Goal: Task Accomplishment & Management: Manage account settings

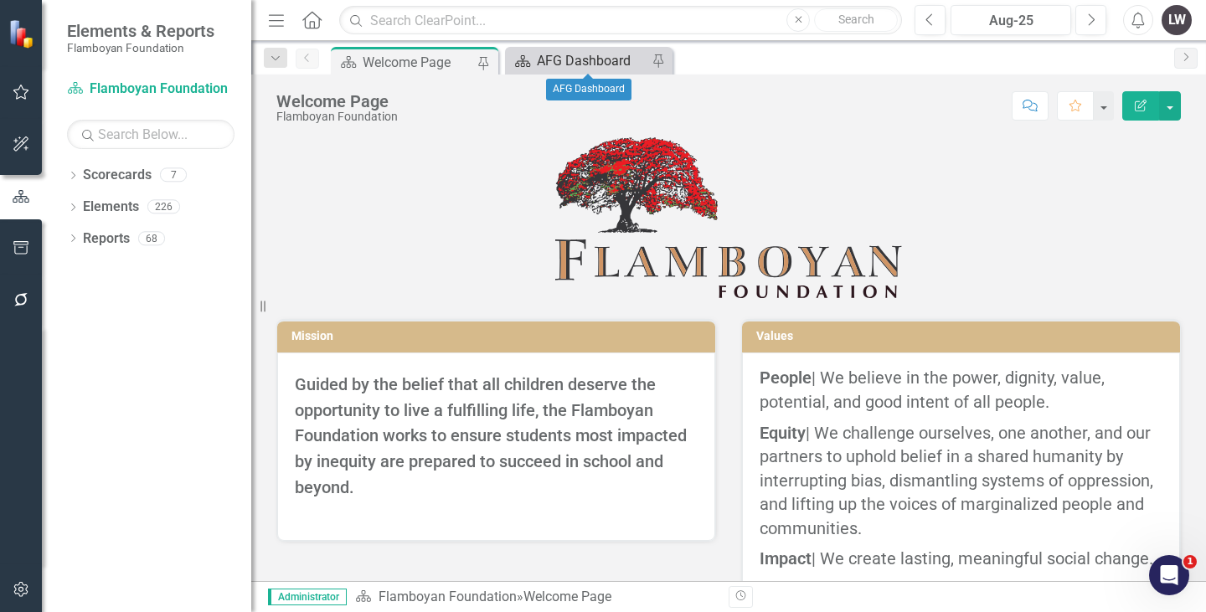
click at [565, 65] on div "AFG Dashboard" at bounding box center [592, 60] width 111 height 21
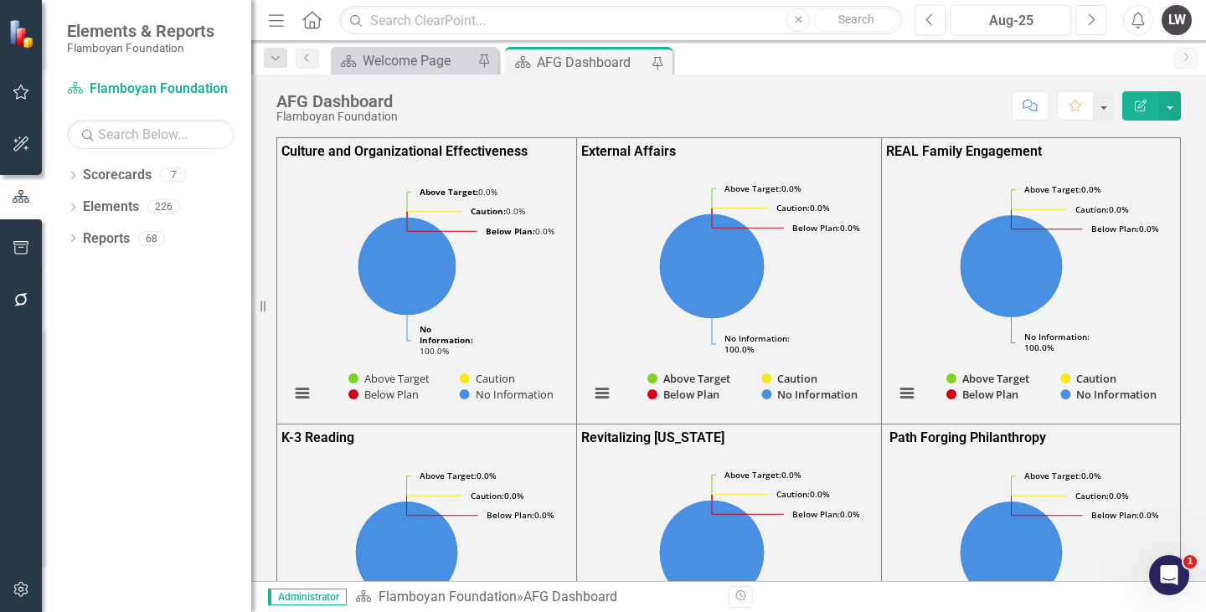
click at [1087, 15] on icon "Next" at bounding box center [1091, 20] width 9 height 15
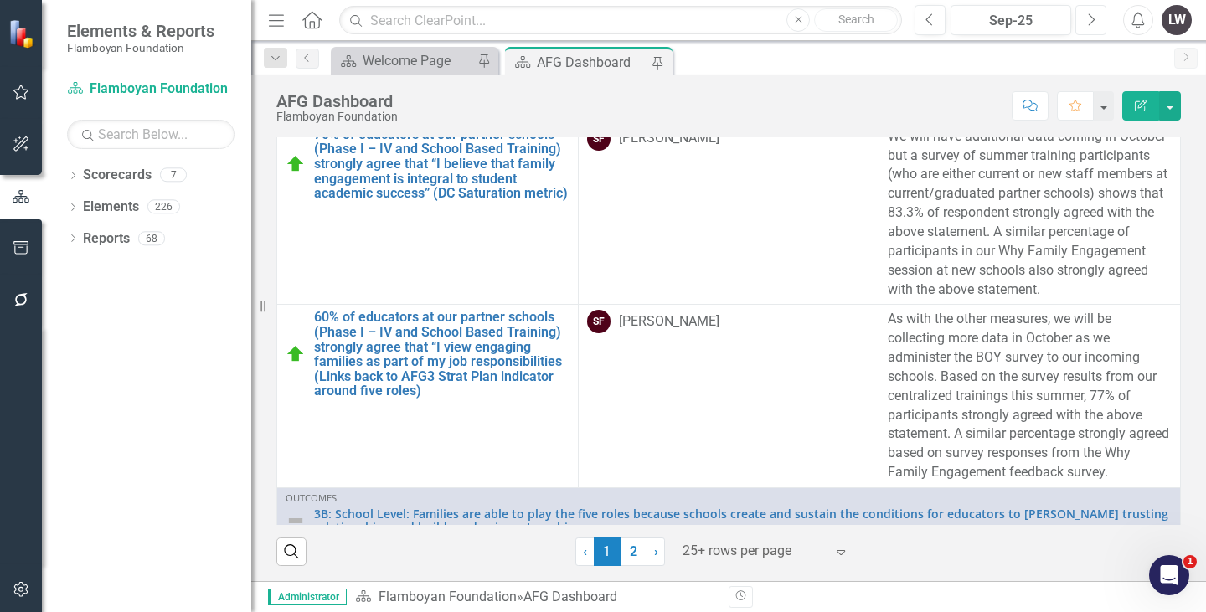
scroll to position [2583, 0]
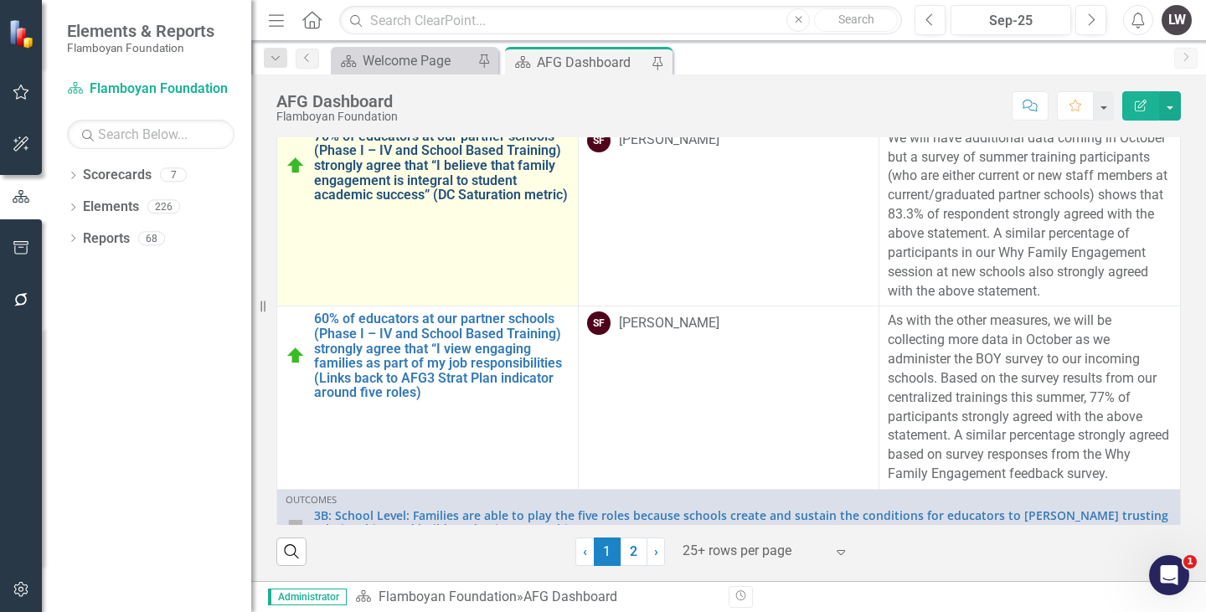
click at [448, 203] on link "70% of educators at our partner schools (Phase I – IV and School Based Training…" at bounding box center [442, 166] width 256 height 74
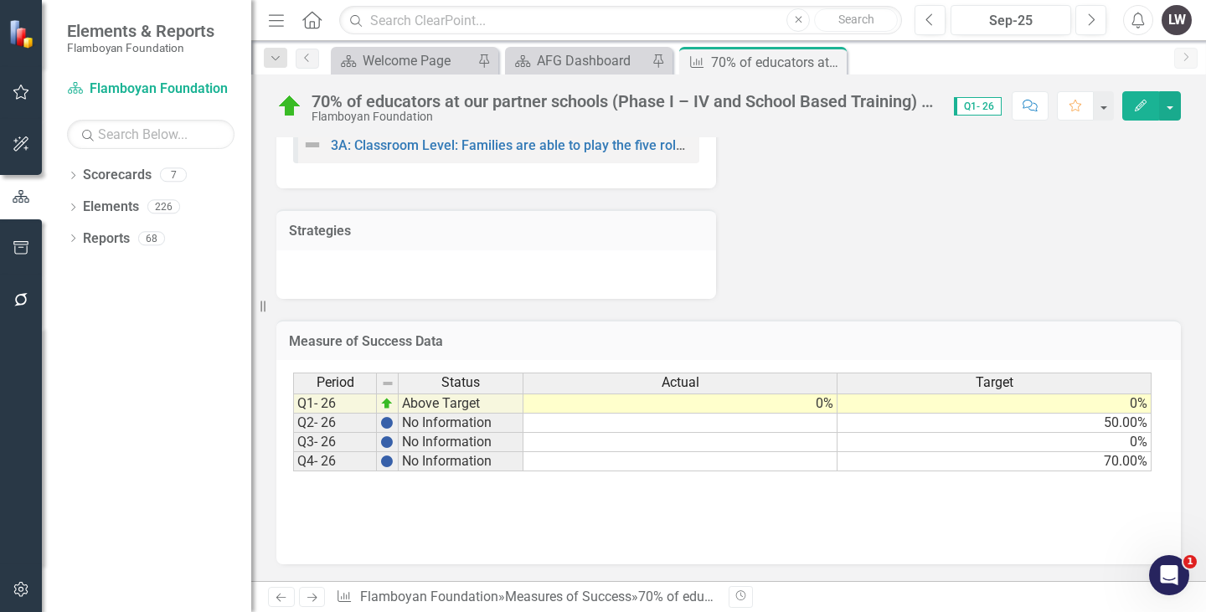
scroll to position [531, 0]
click at [578, 65] on div "AFG Dashboard" at bounding box center [592, 60] width 111 height 21
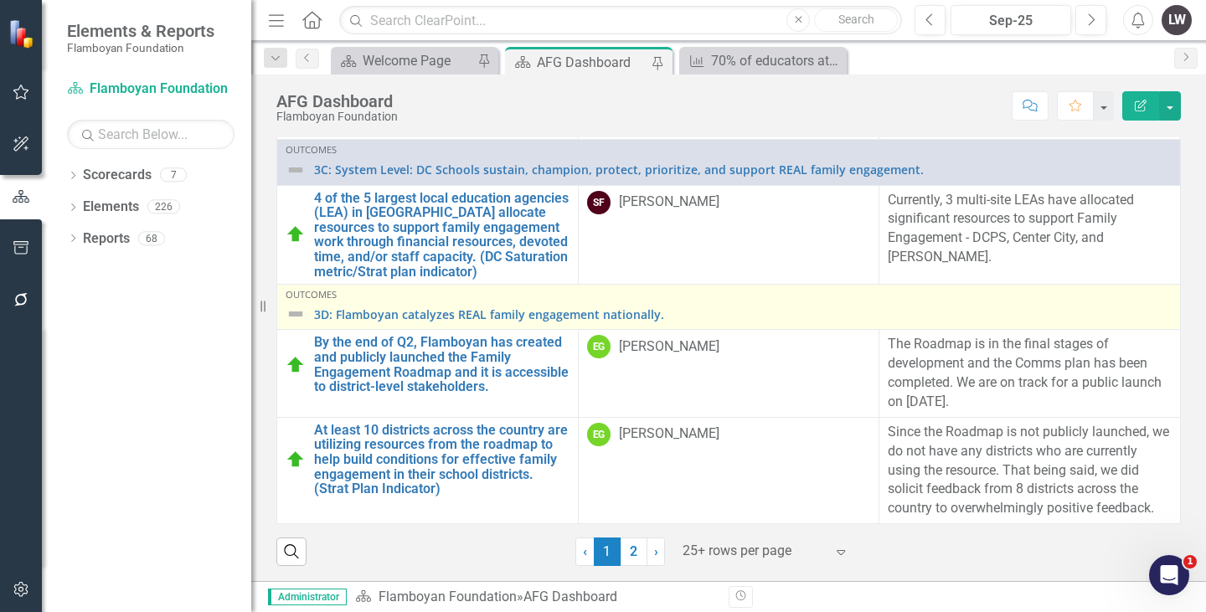
scroll to position [3514, 0]
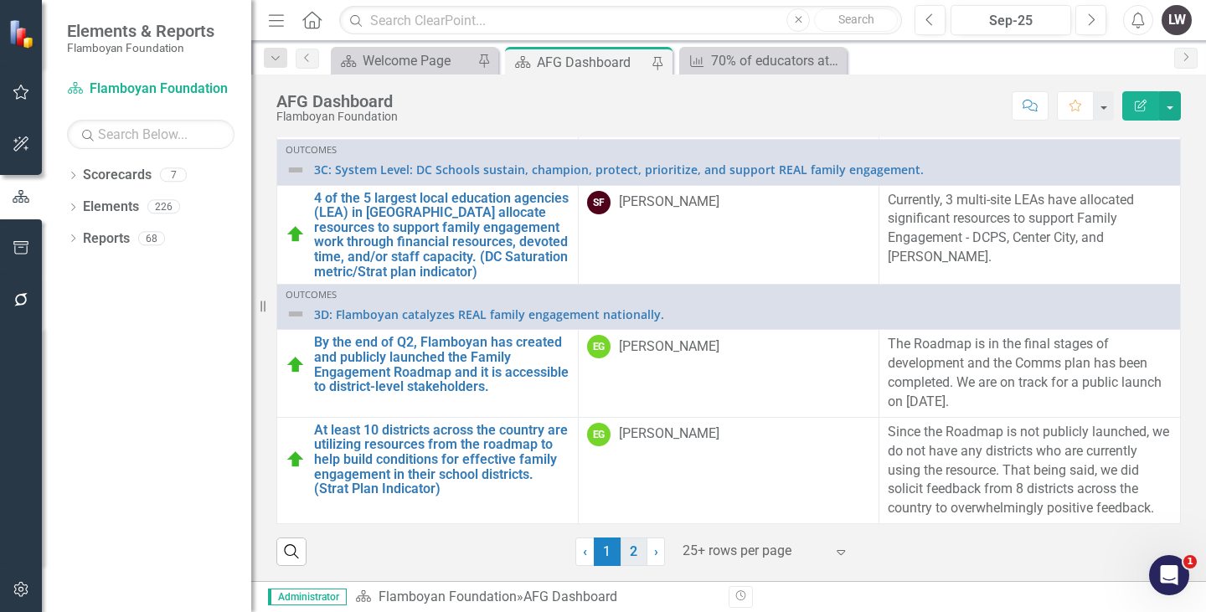
click at [621, 557] on link "2" at bounding box center [634, 552] width 27 height 28
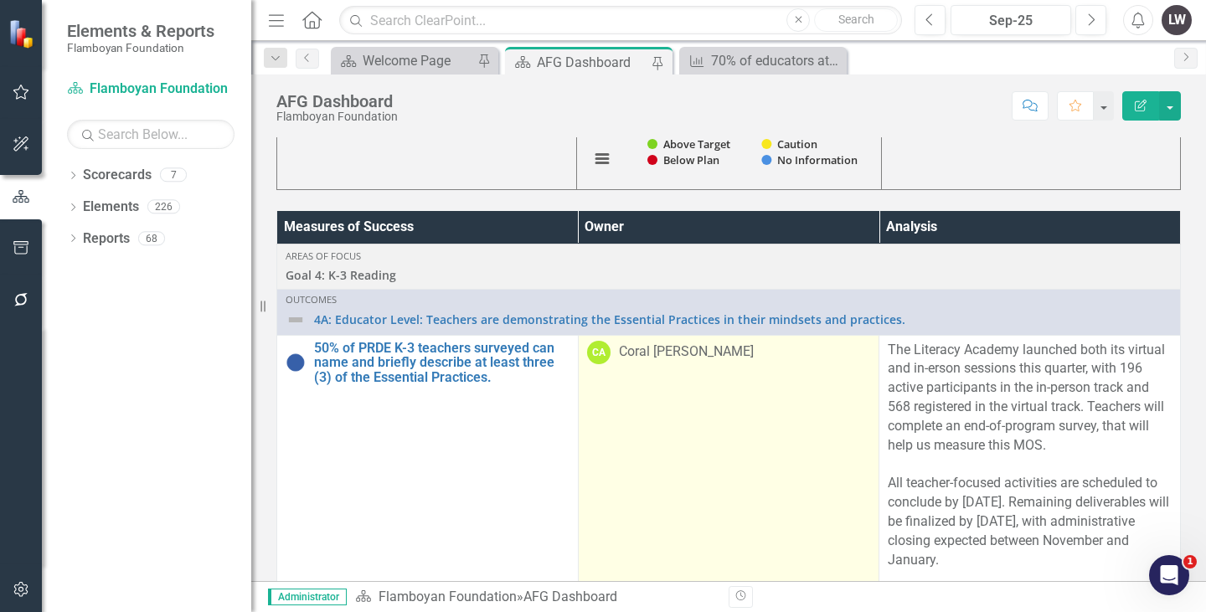
scroll to position [878, 0]
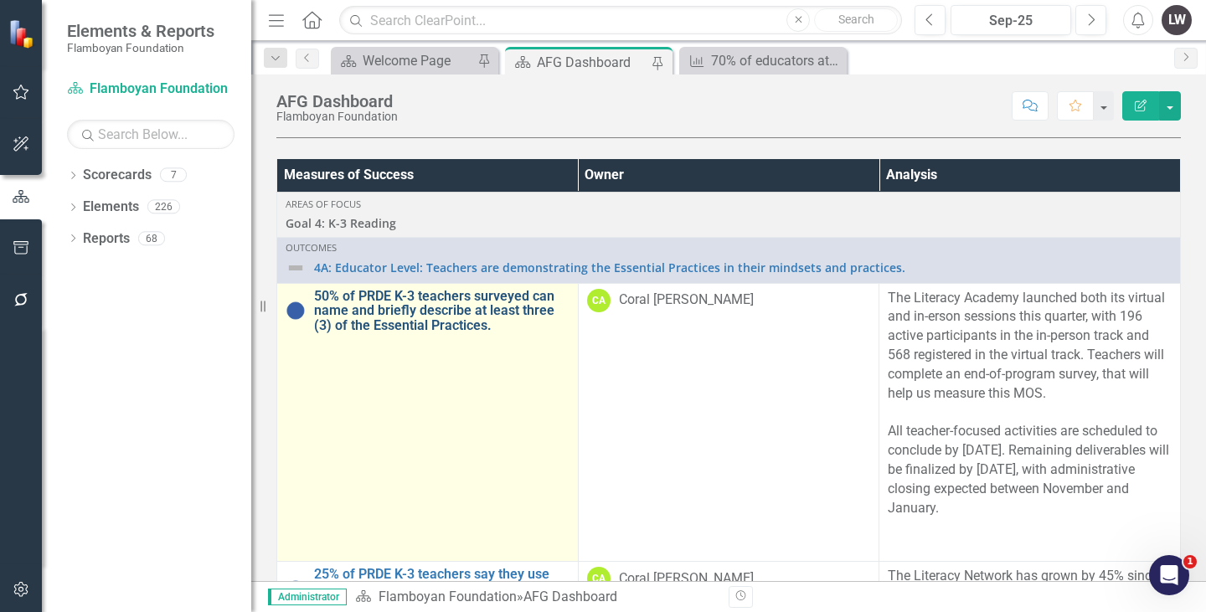
click at [458, 307] on link "50% of PRDE K-3 teachers surveyed can name and briefly describe at least three …" at bounding box center [442, 311] width 256 height 44
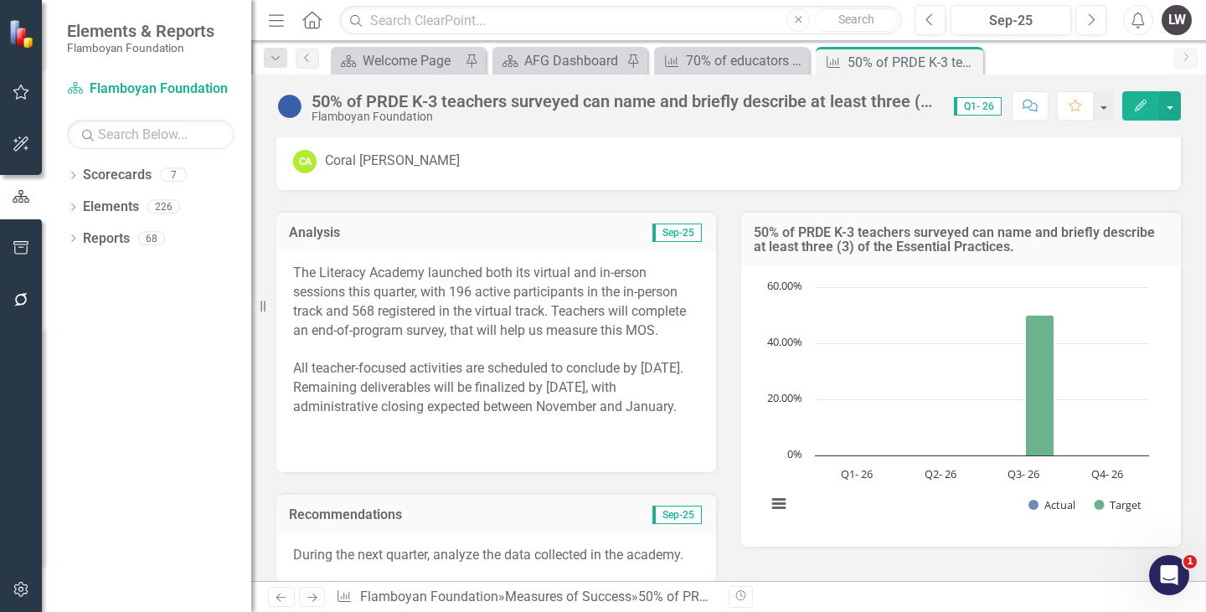
scroll to position [40, 0]
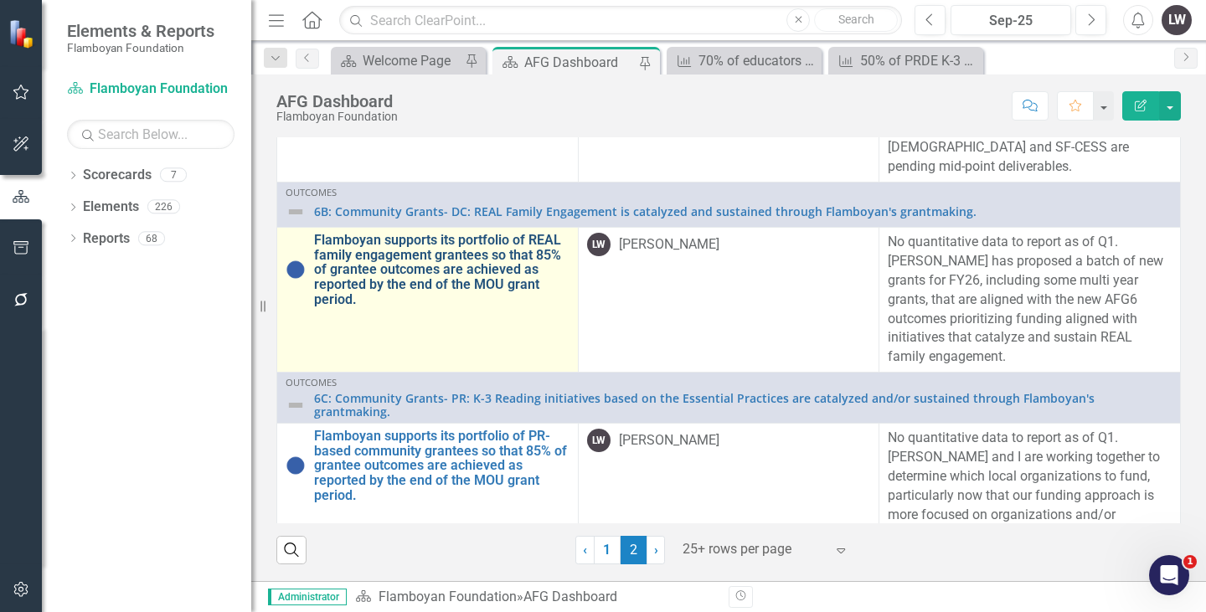
scroll to position [4166, 0]
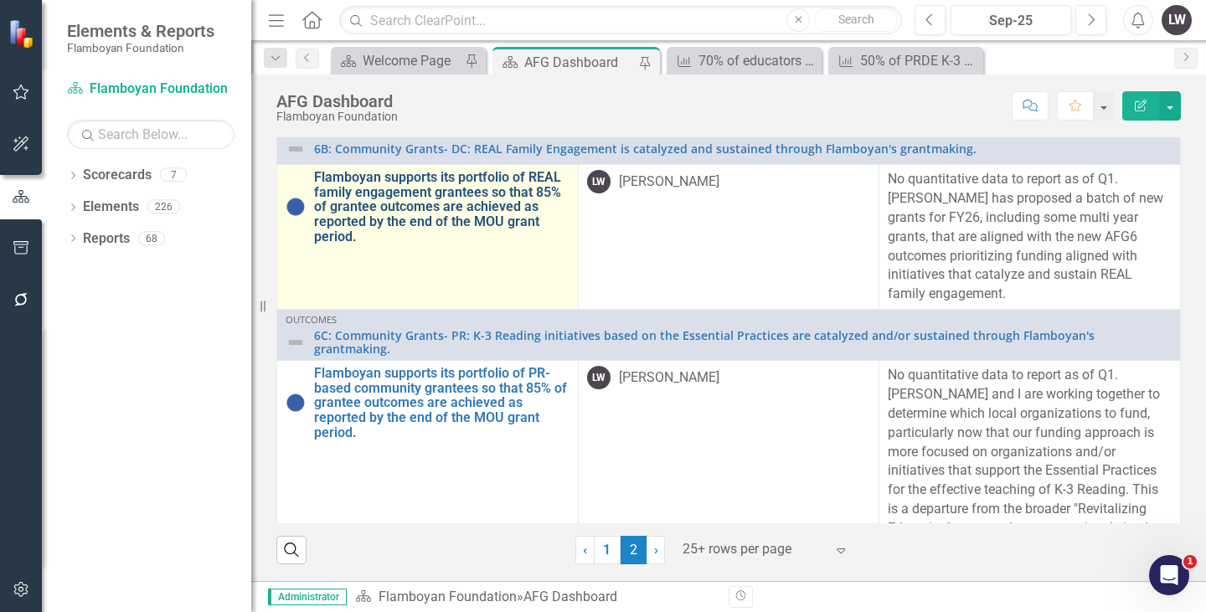
click at [451, 244] on link "Flamboyan supports its portfolio of REAL family engagement grantees so that 85%…" at bounding box center [442, 207] width 256 height 74
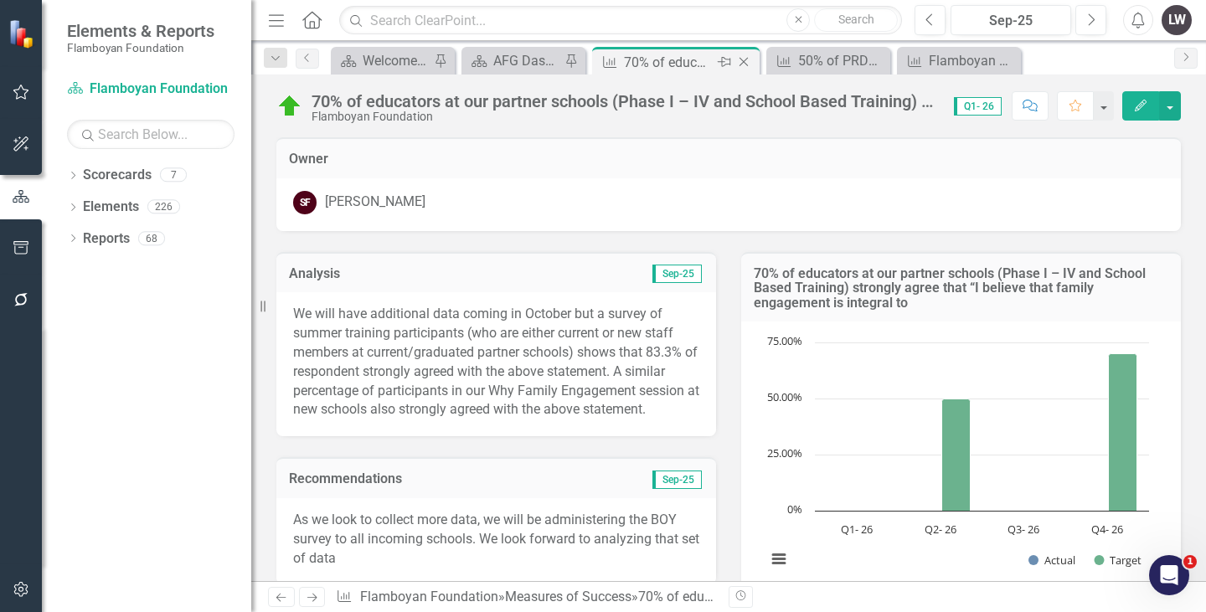
click at [743, 57] on icon "Close" at bounding box center [744, 61] width 17 height 13
click at [801, 59] on icon "Close" at bounding box center [806, 61] width 17 height 13
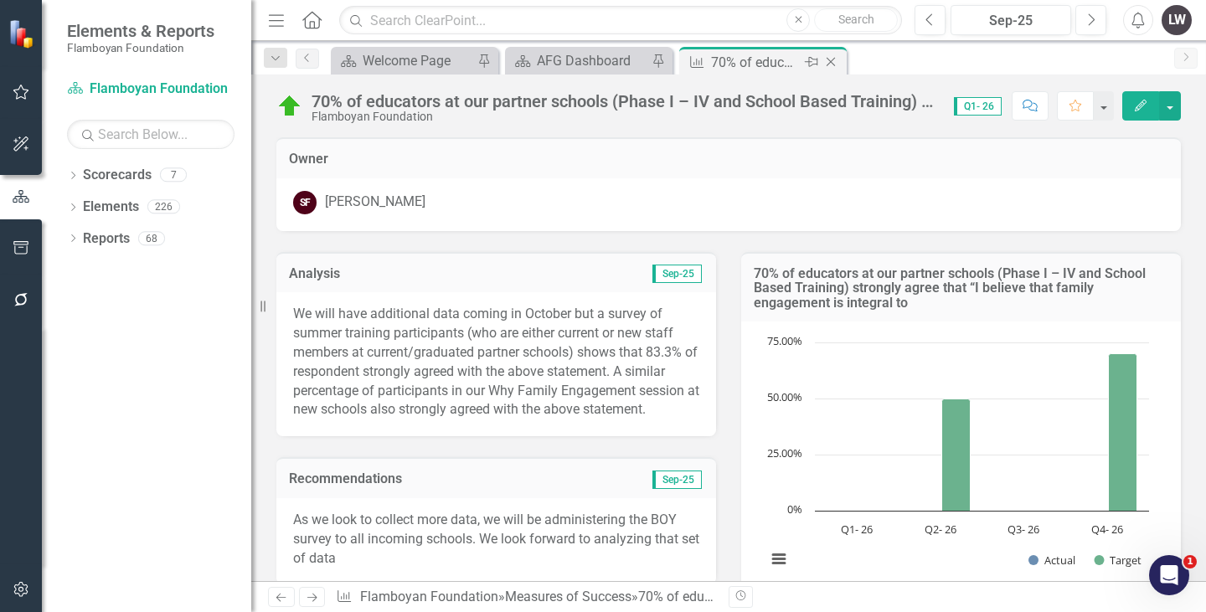
click at [824, 57] on icon "Close" at bounding box center [831, 61] width 17 height 13
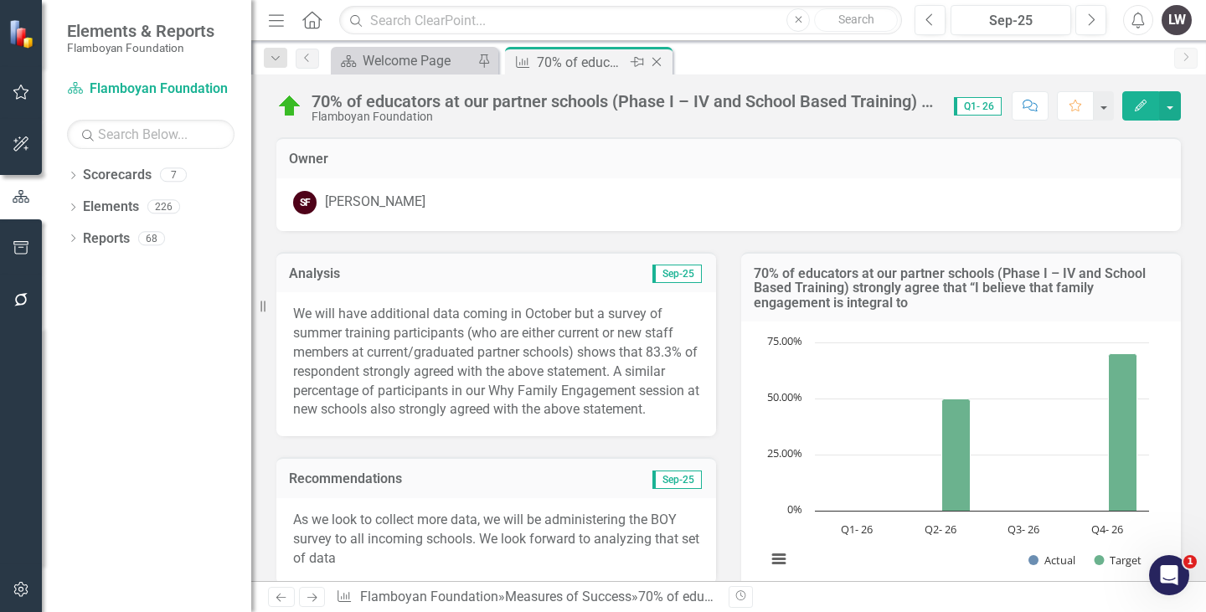
click at [657, 60] on icon "Close" at bounding box center [656, 61] width 17 height 13
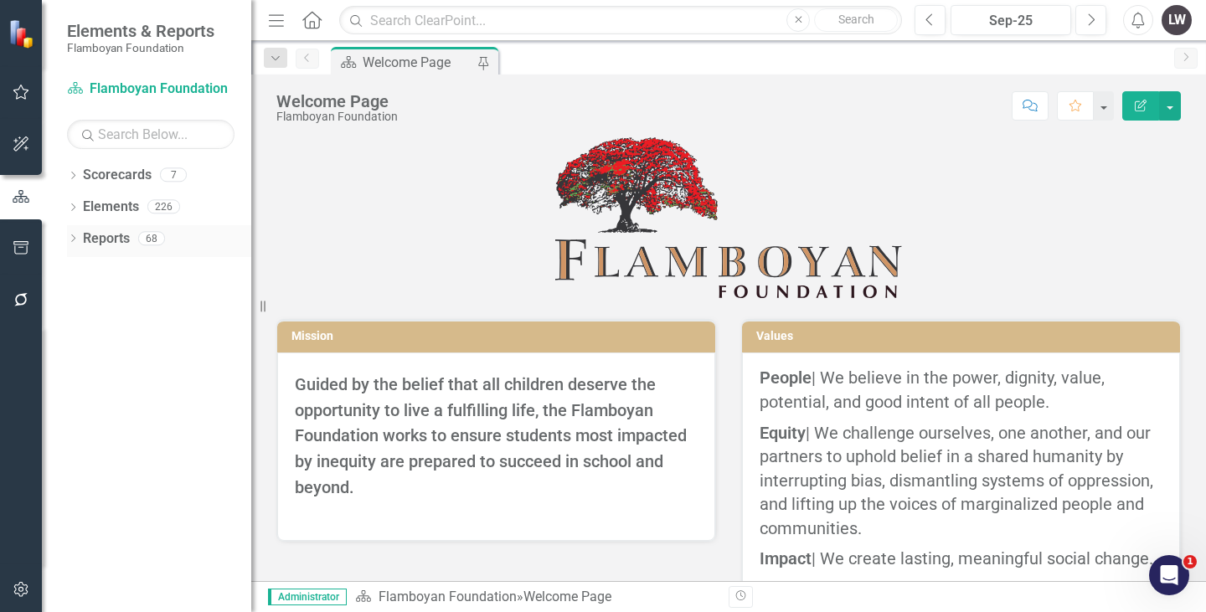
click at [111, 245] on link "Reports" at bounding box center [106, 239] width 47 height 19
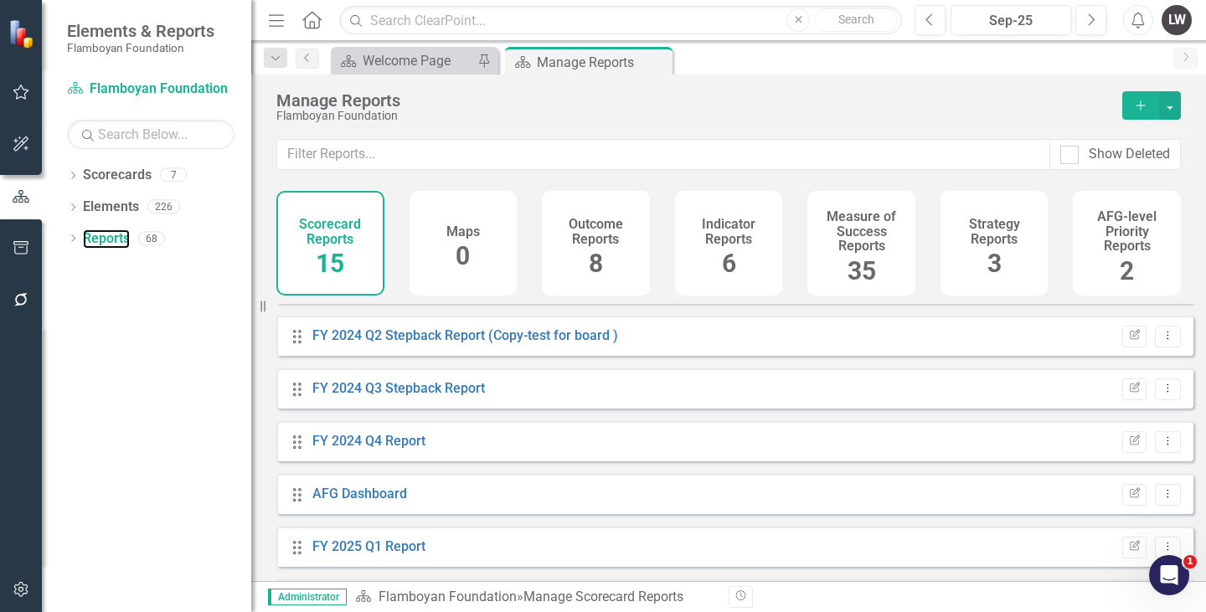
scroll to position [261, 0]
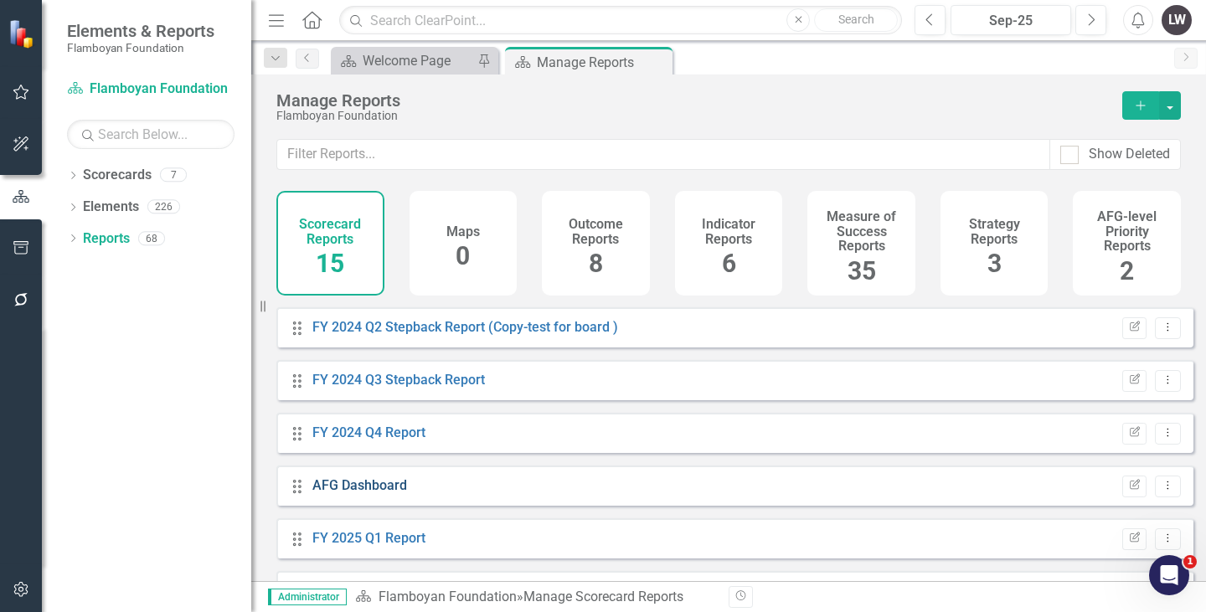
click at [364, 493] on link "AFG Dashboard" at bounding box center [359, 486] width 95 height 16
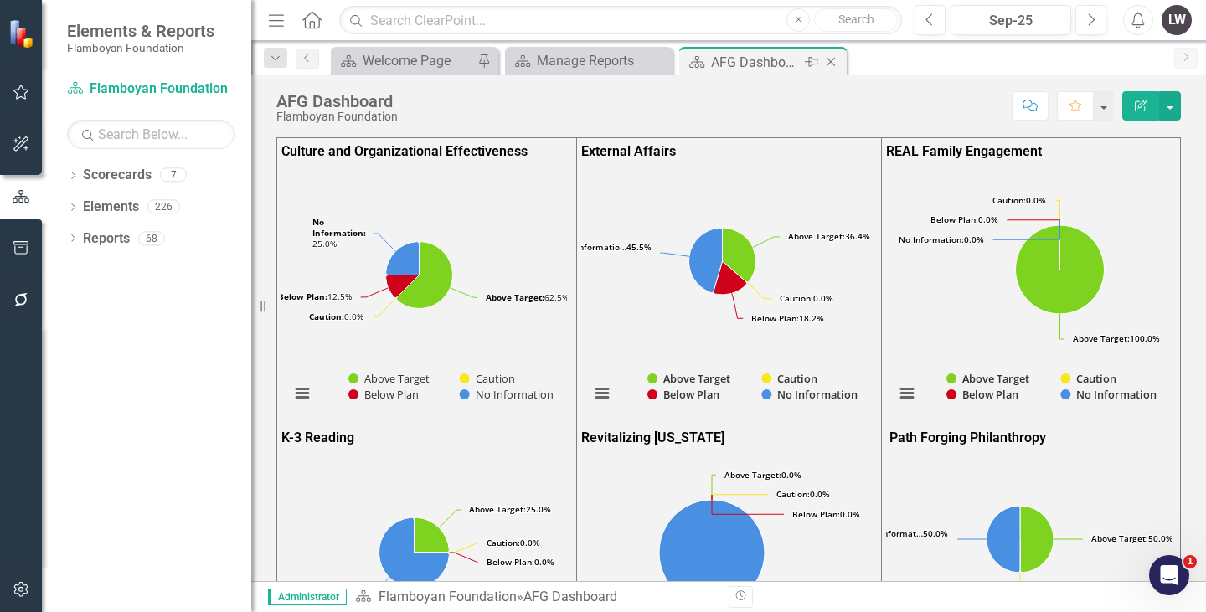
click at [813, 64] on icon "Pin" at bounding box center [811, 62] width 13 height 17
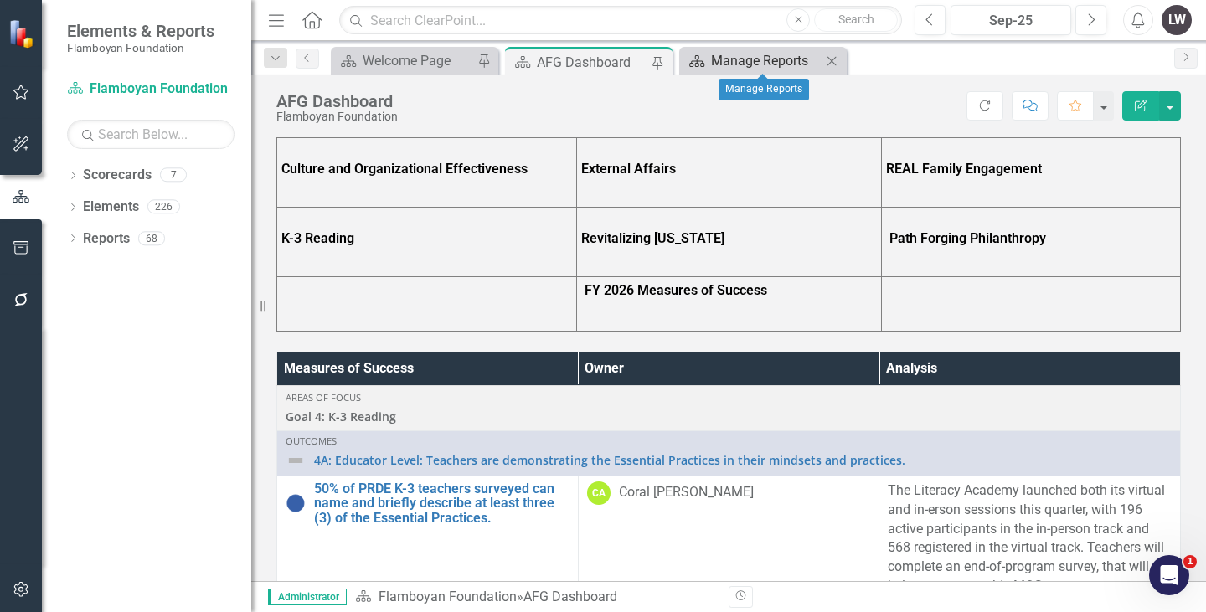
click at [784, 61] on div "Manage Reports" at bounding box center [766, 60] width 111 height 21
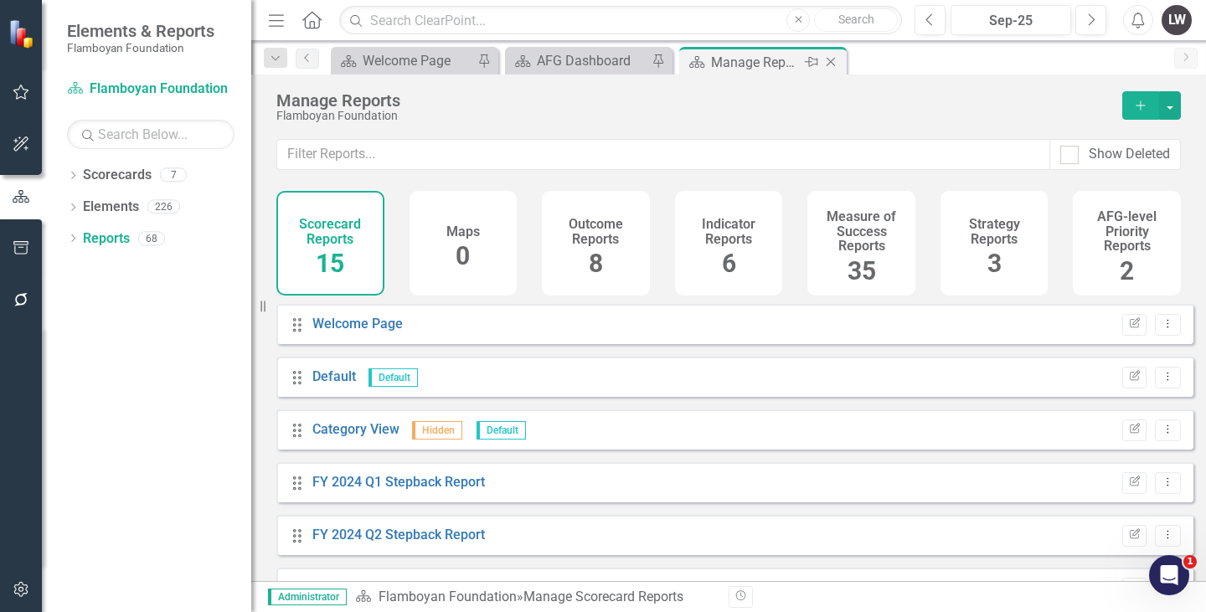
click at [828, 57] on icon "Close" at bounding box center [831, 61] width 17 height 13
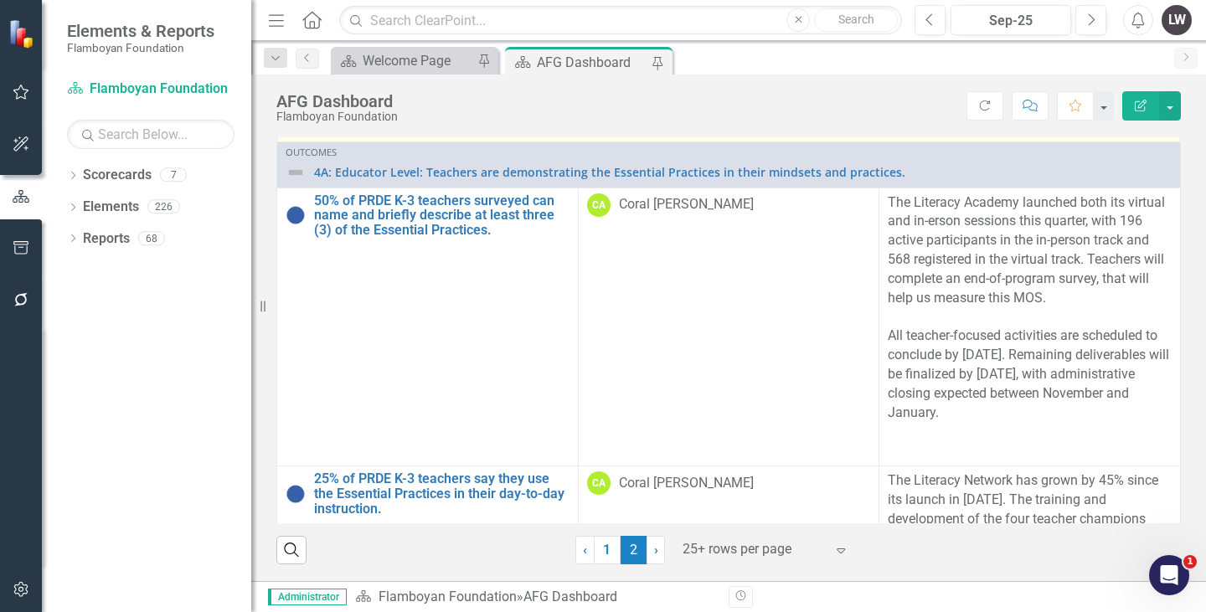
scroll to position [319, 0]
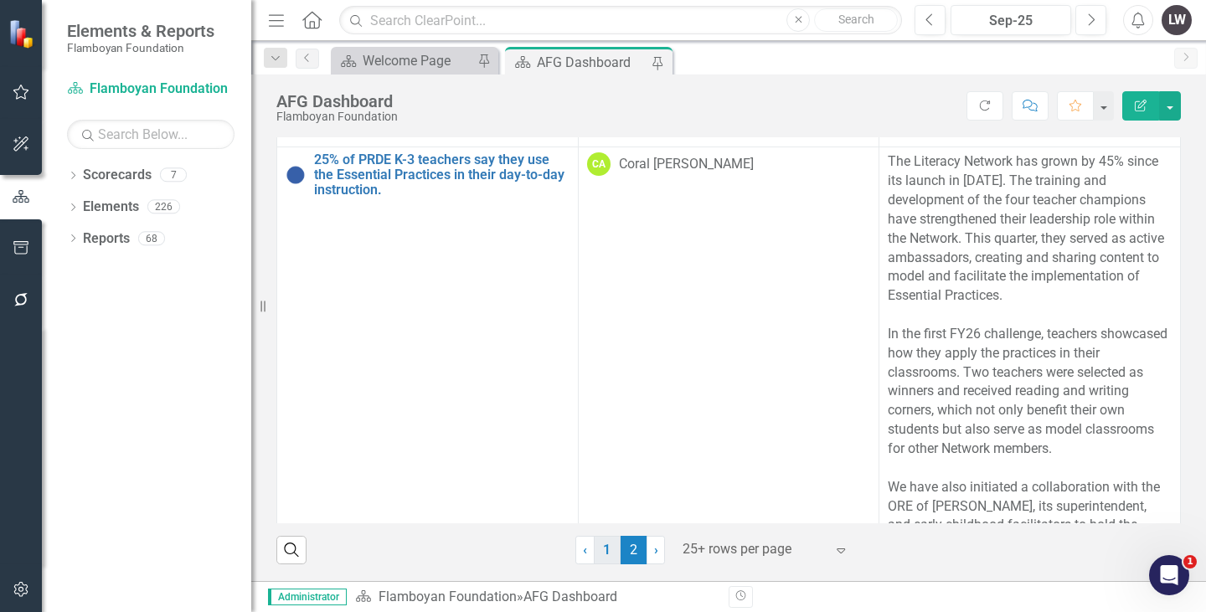
click at [601, 542] on link "1" at bounding box center [607, 550] width 27 height 28
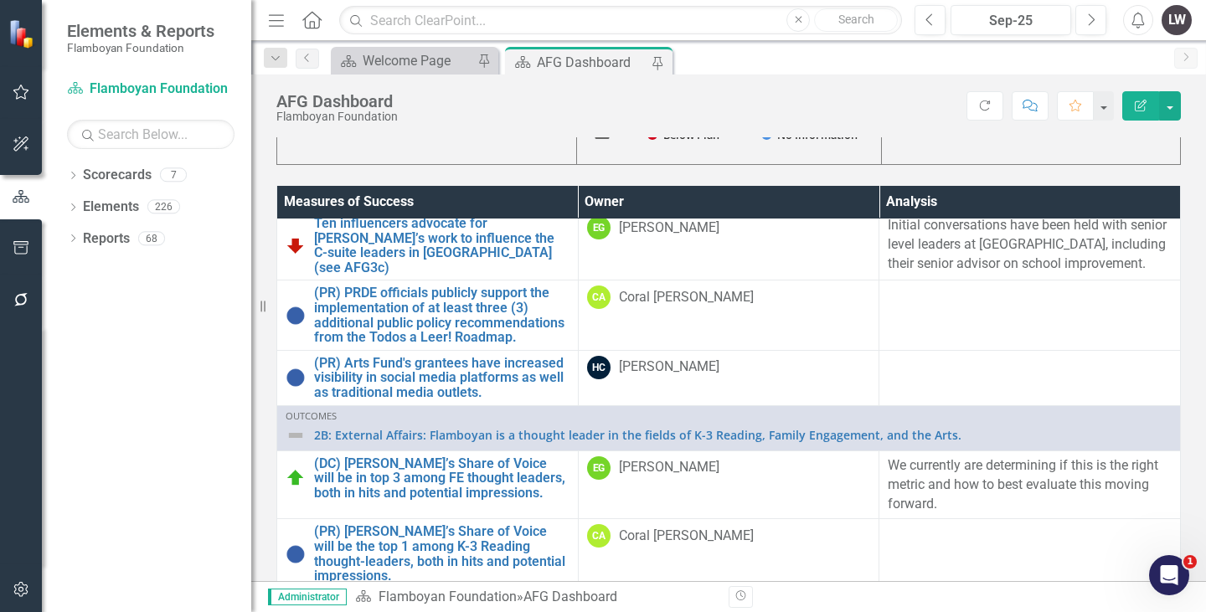
scroll to position [1635, 0]
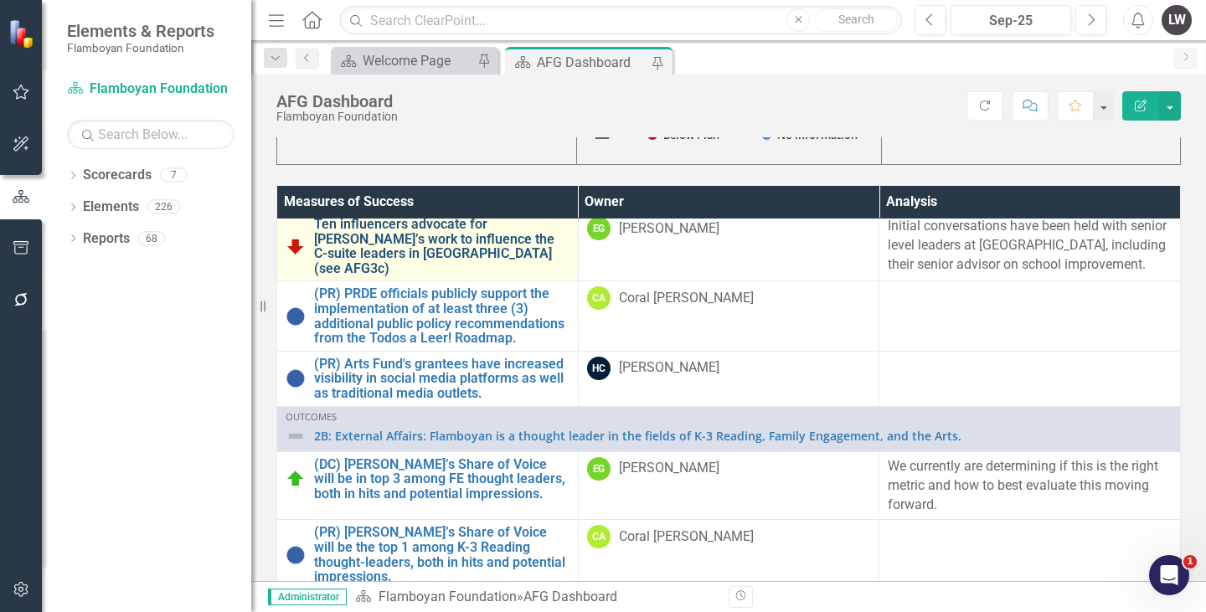
click at [509, 274] on link "Ten influencers advocate for [PERSON_NAME]’s work to influence the C-suite lead…" at bounding box center [442, 246] width 256 height 59
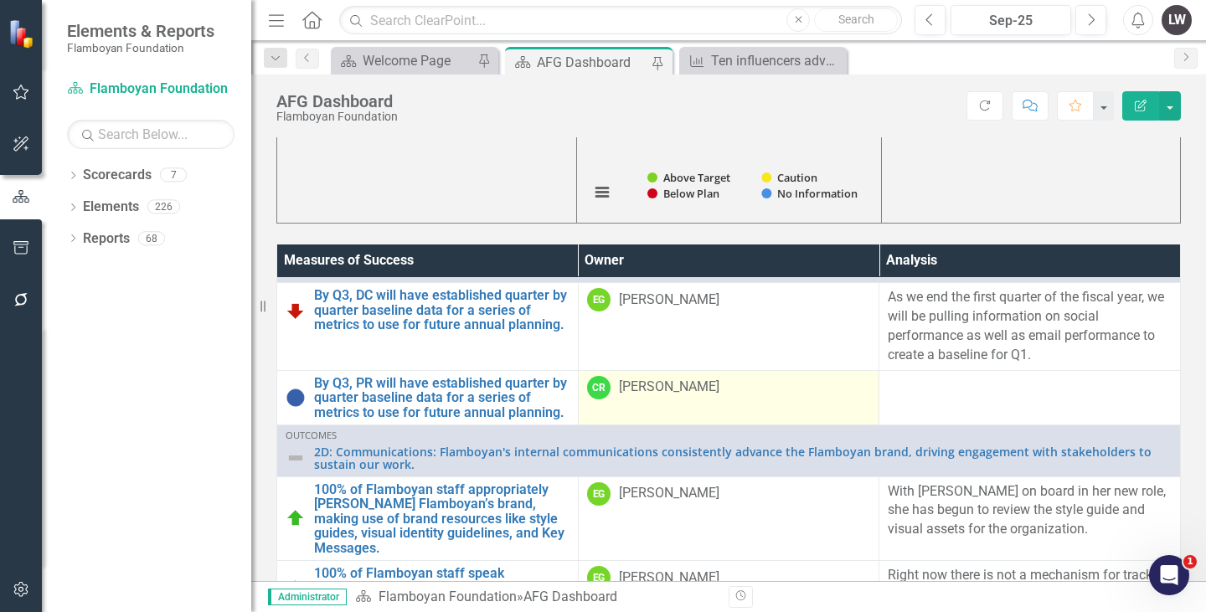
scroll to position [2120, 0]
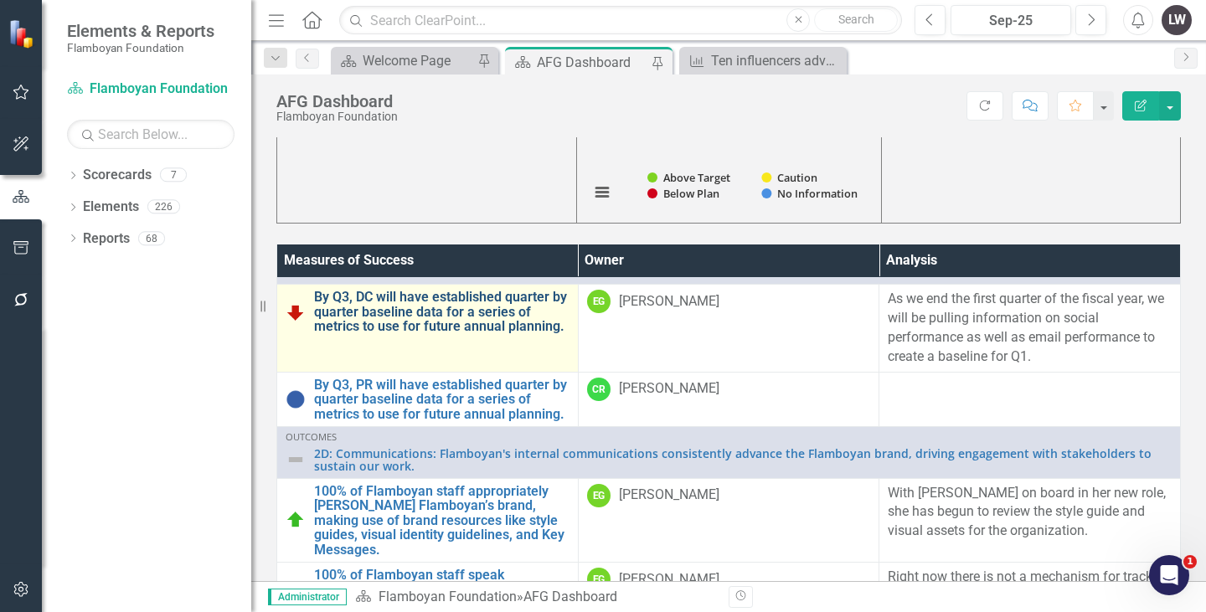
click at [473, 334] on link "By Q3, DC will have established quarter by quarter baseline data for a series o…" at bounding box center [442, 312] width 256 height 44
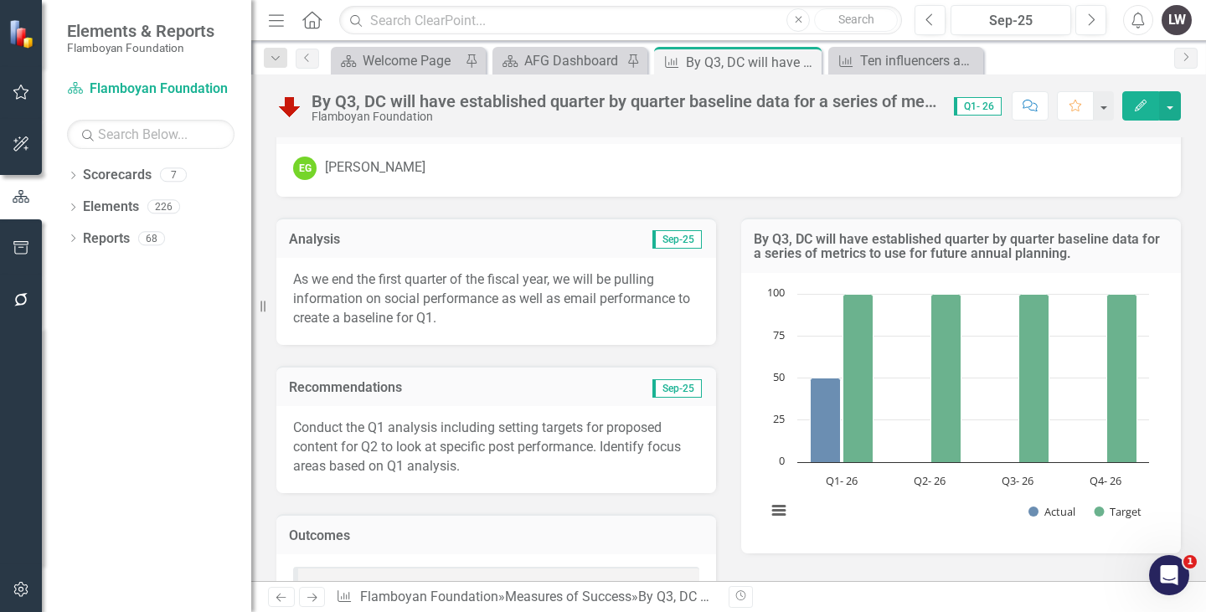
scroll to position [28, 0]
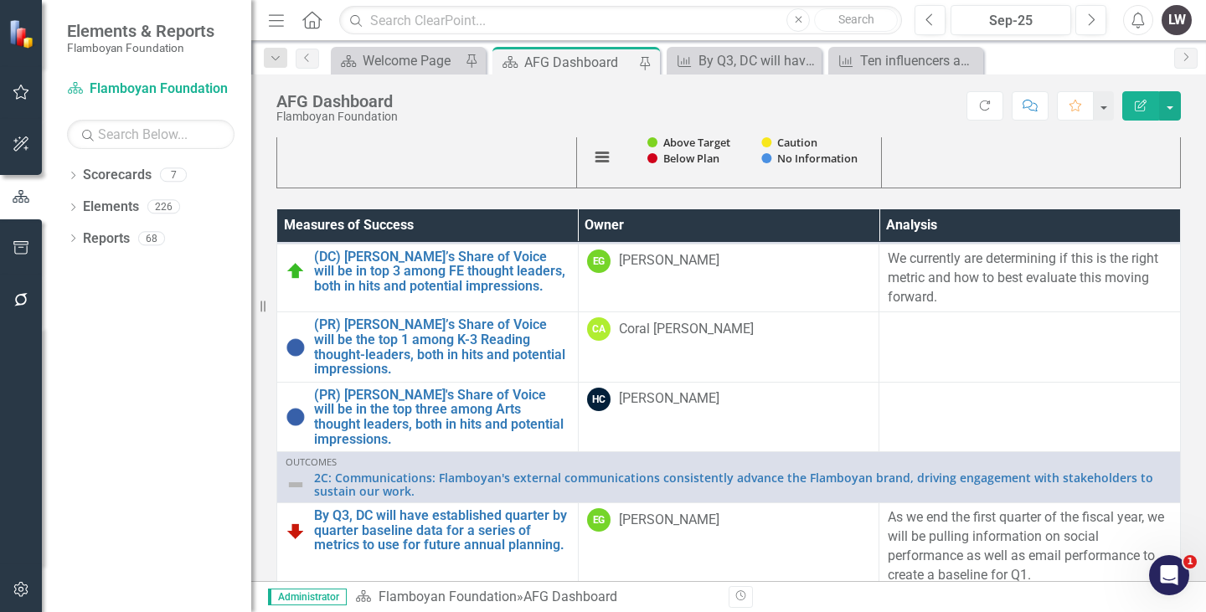
scroll to position [1865, 0]
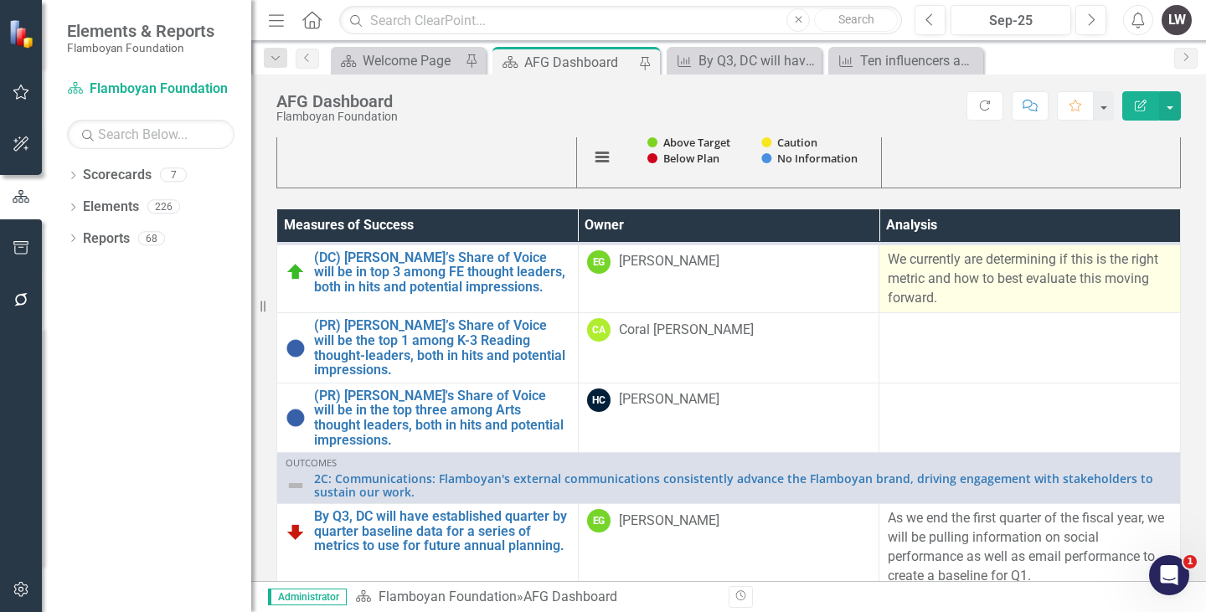
click at [899, 308] on p "We currently are determining if this is the right metric and how to best evalua…" at bounding box center [1030, 279] width 284 height 58
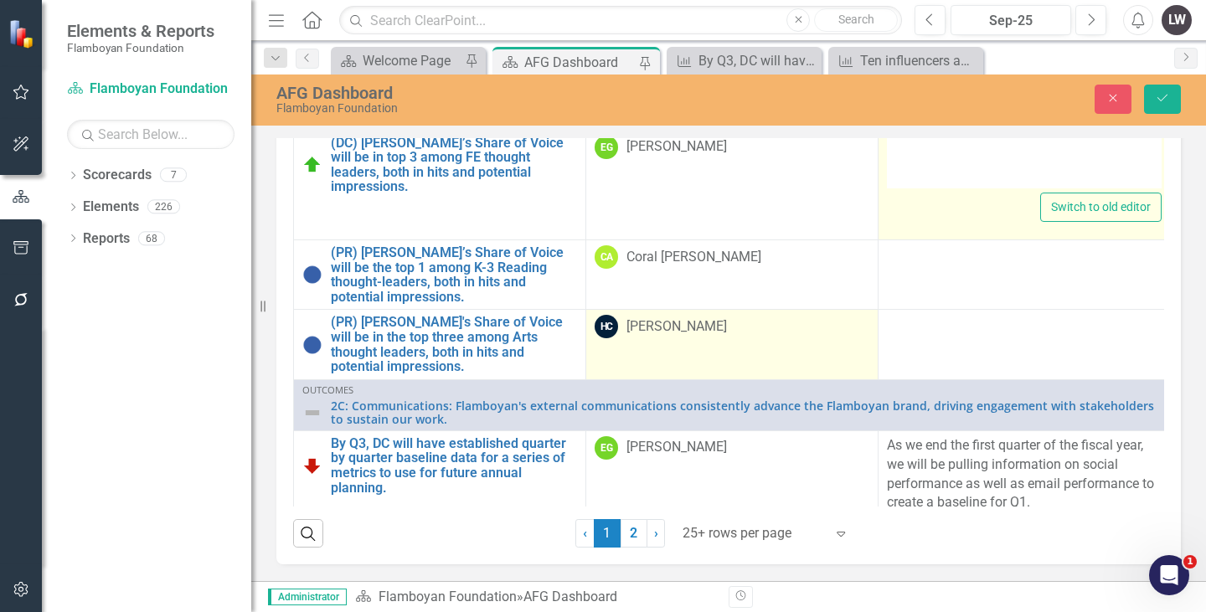
type textarea "<p>We currently are determining if this is the right metric and how to best eva…"
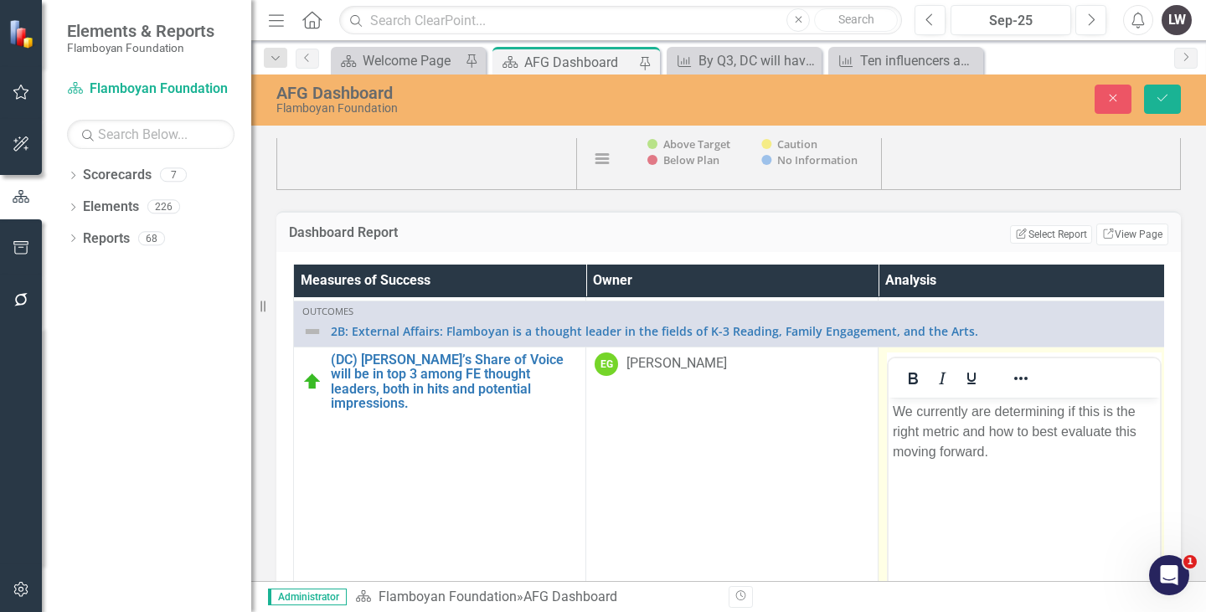
scroll to position [828, 0]
click at [1103, 101] on button "Close" at bounding box center [1113, 99] width 37 height 29
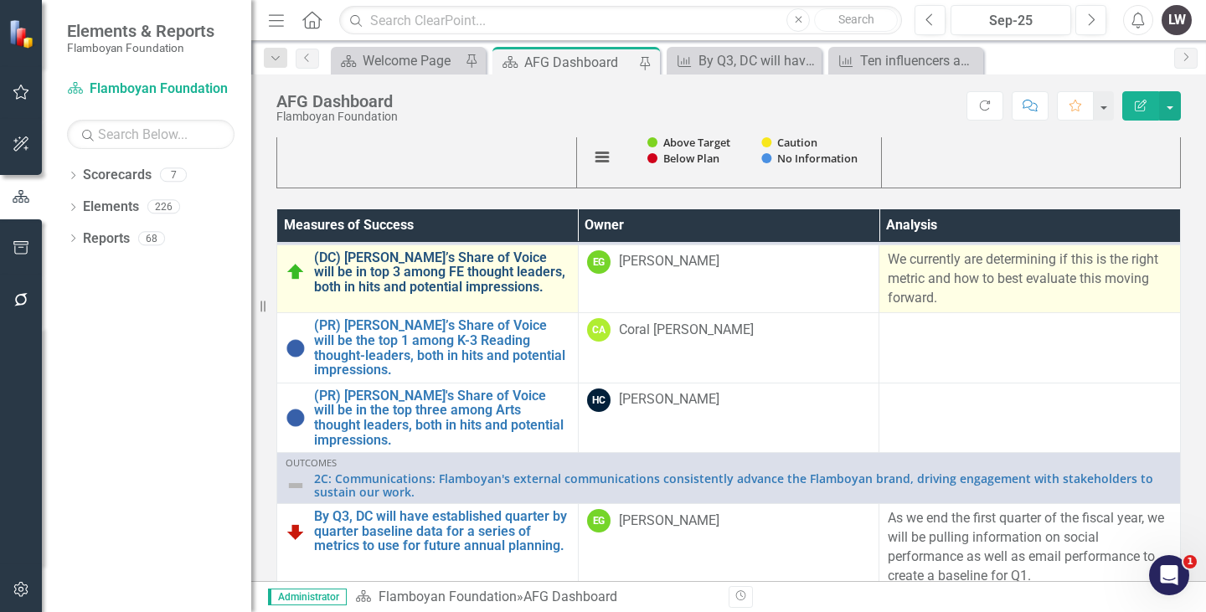
click at [490, 295] on link "(DC) [PERSON_NAME]’s Share of Voice will be in top 3 among FE thought leaders, …" at bounding box center [442, 272] width 256 height 44
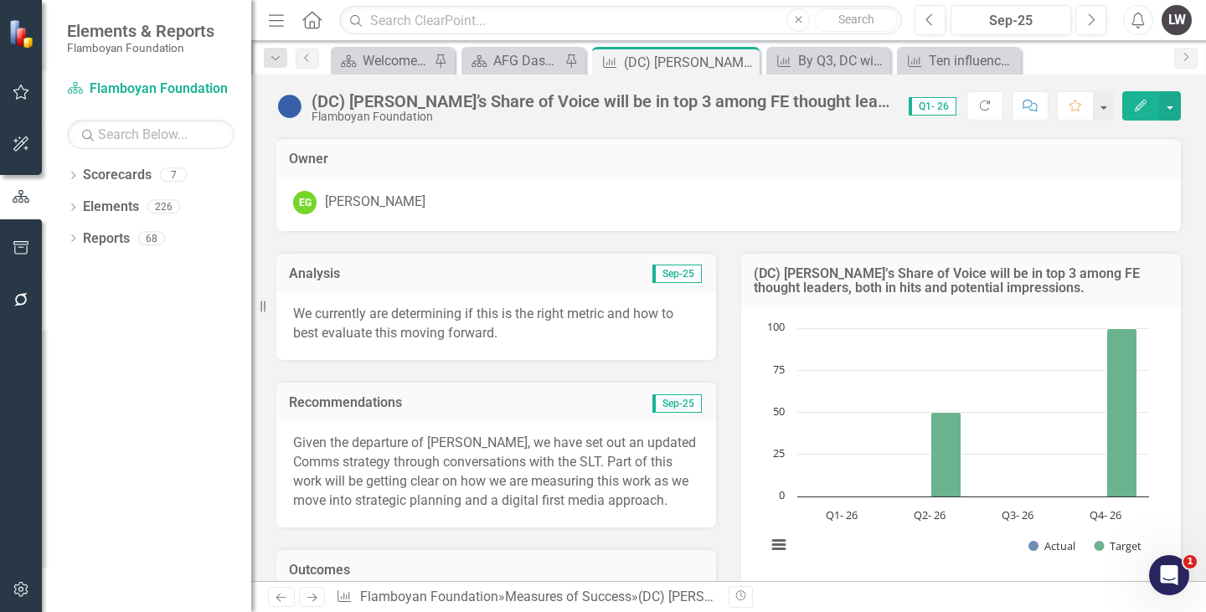
click at [493, 329] on p "We currently are determining if this is the right metric and how to best evalua…" at bounding box center [496, 324] width 406 height 39
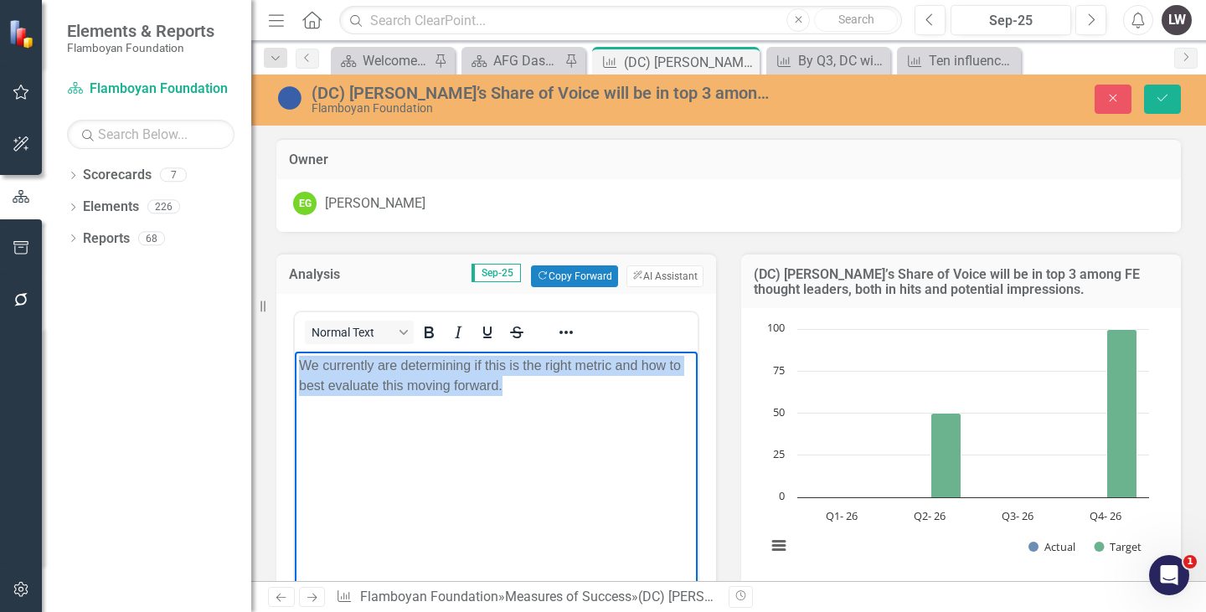
drag, startPoint x: 517, startPoint y: 396, endPoint x: 290, endPoint y: 361, distance: 229.8
click at [295, 361] on html "We currently are determining if this is the right metric and how to best evalua…" at bounding box center [496, 477] width 403 height 251
copy p "We currently are determining if this is the right metric and how to best evalua…"
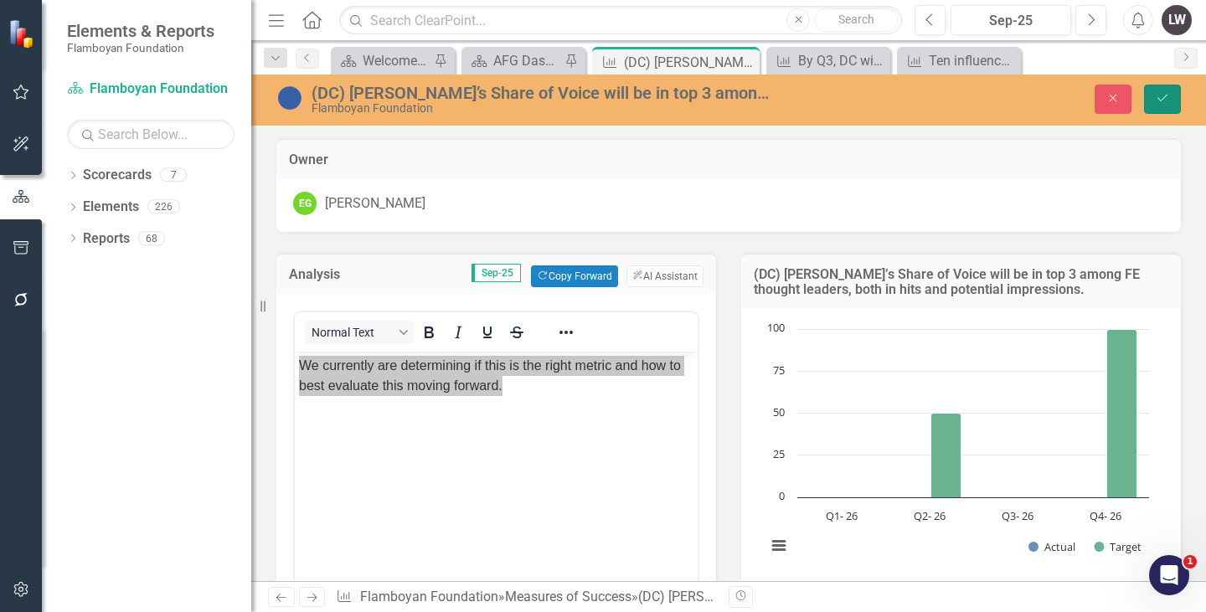
click at [1163, 89] on button "Save" at bounding box center [1162, 99] width 37 height 29
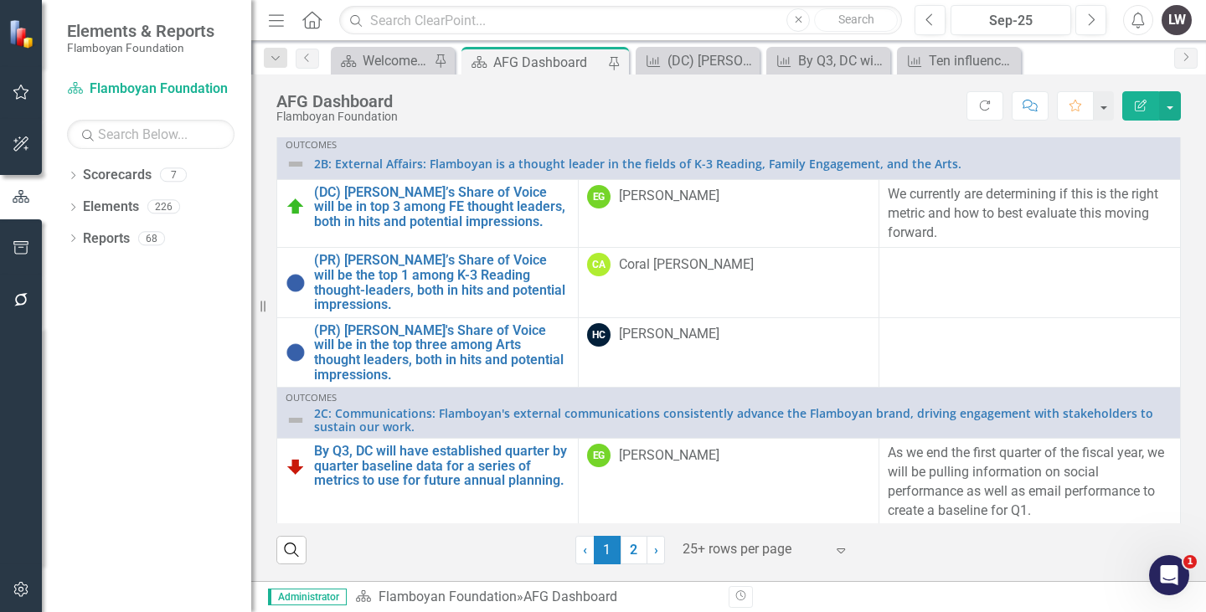
scroll to position [1784, 0]
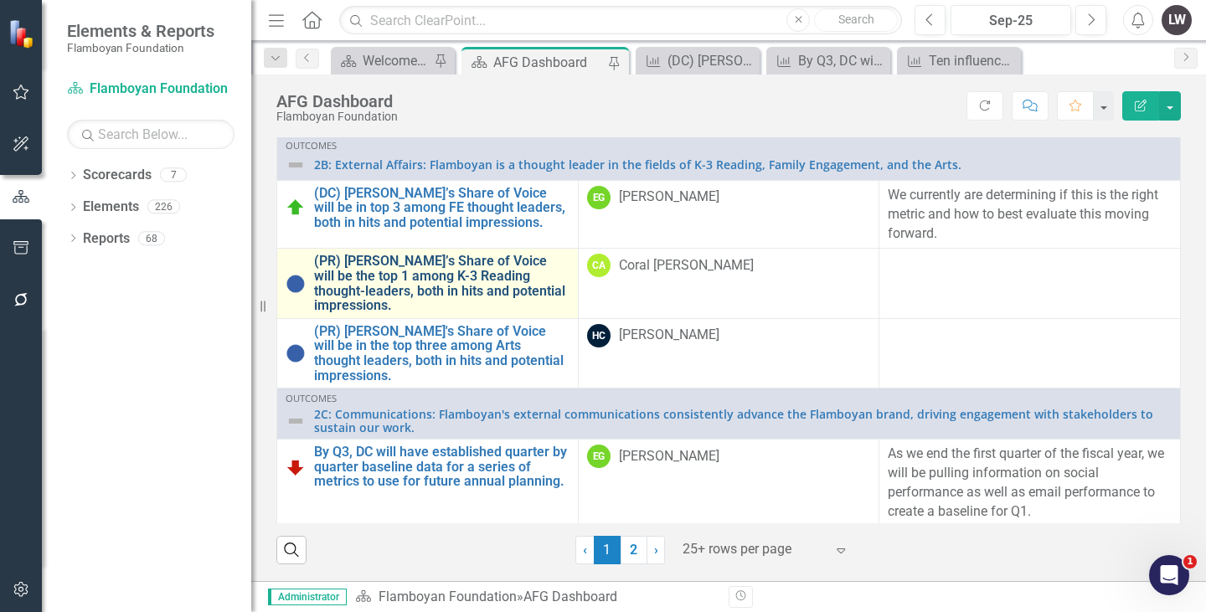
click at [449, 312] on link "(PR) [PERSON_NAME]’s Share of Voice will be the top 1 among K-3 Reading thought…" at bounding box center [442, 283] width 256 height 59
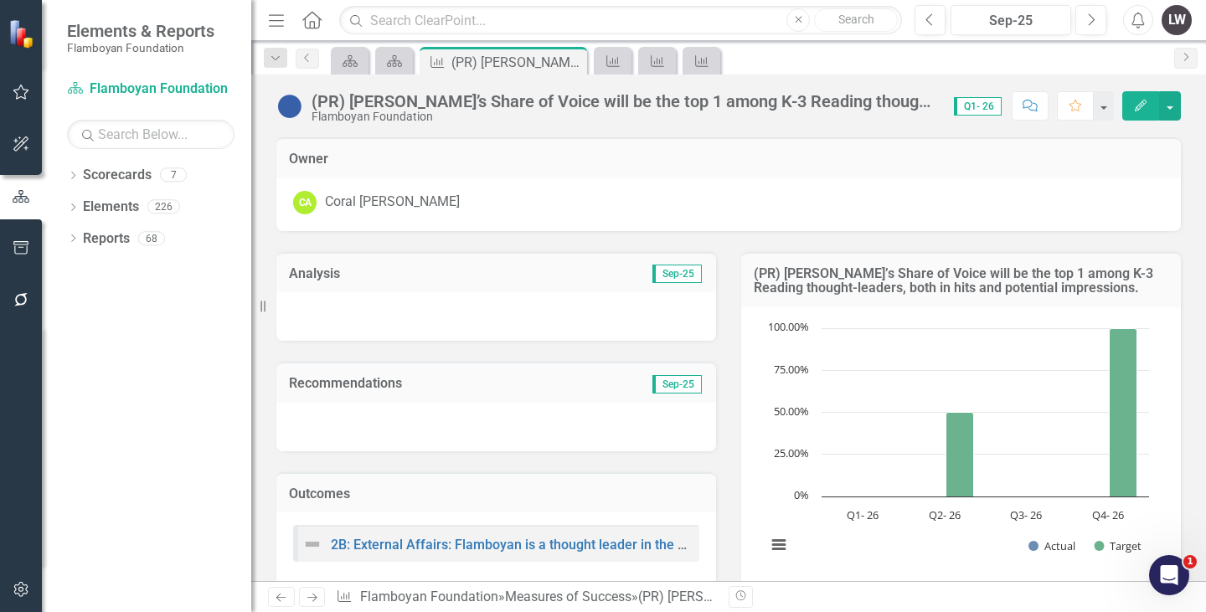
click at [395, 311] on div at bounding box center [496, 316] width 440 height 49
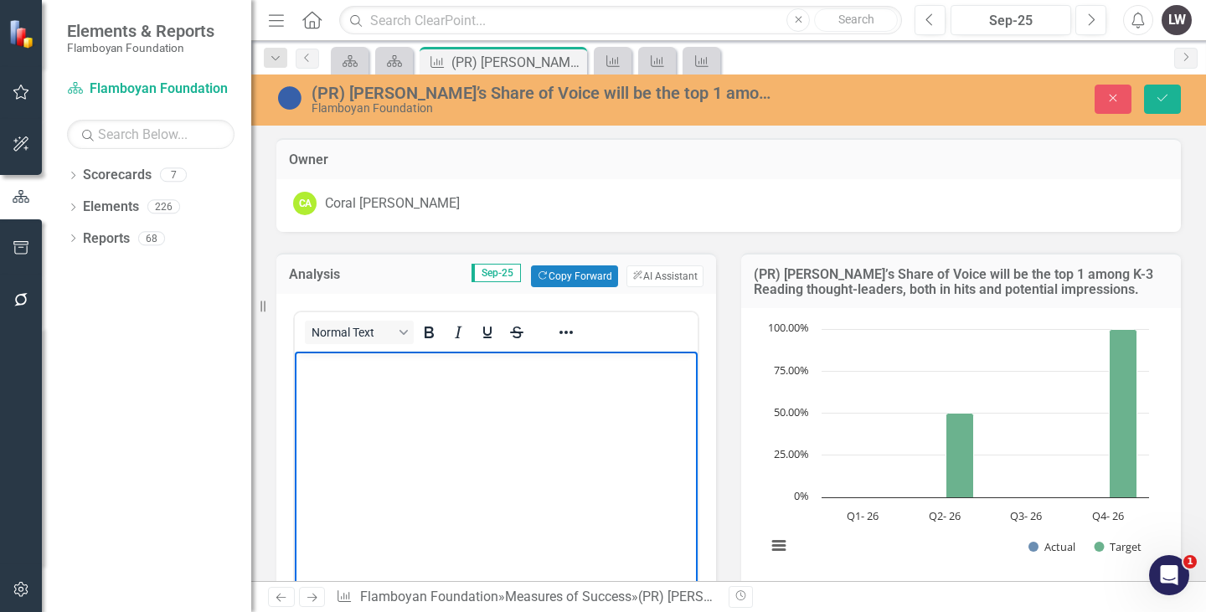
click at [323, 409] on body "Rich Text Area. Press ALT-0 for help." at bounding box center [496, 477] width 403 height 251
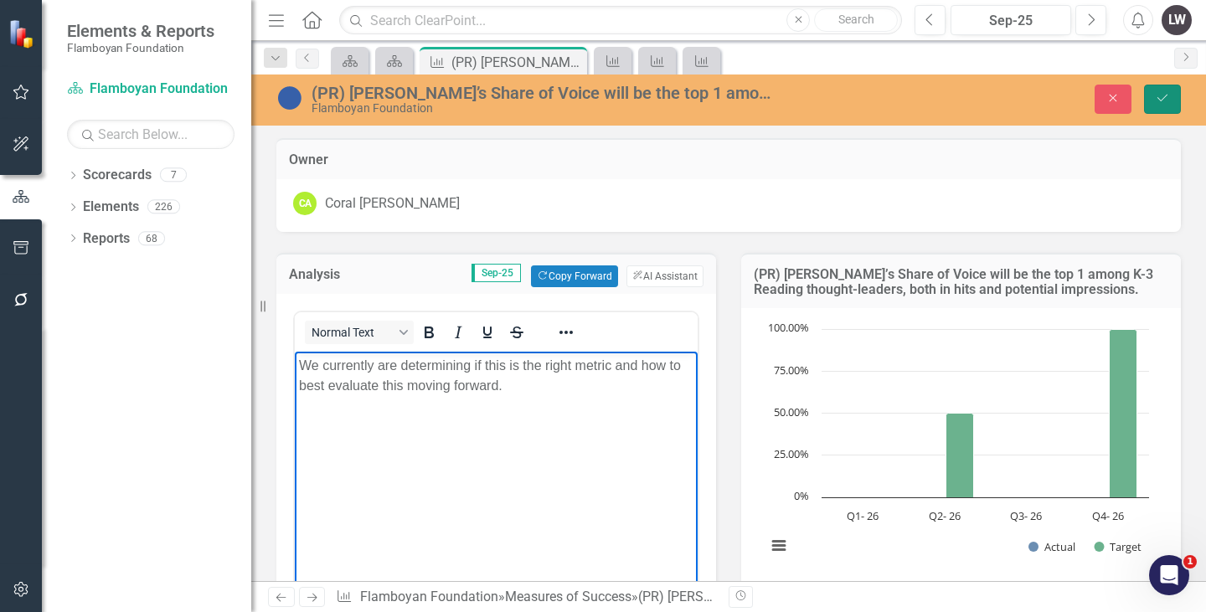
click at [1162, 93] on icon "Save" at bounding box center [1162, 98] width 15 height 12
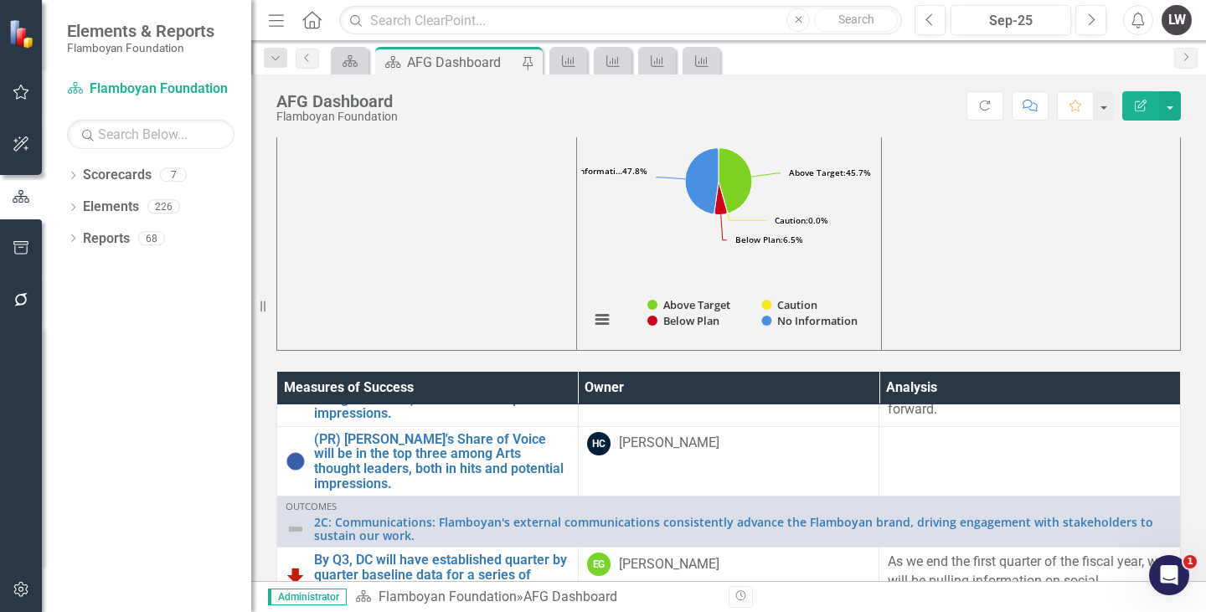
scroll to position [1994, 0]
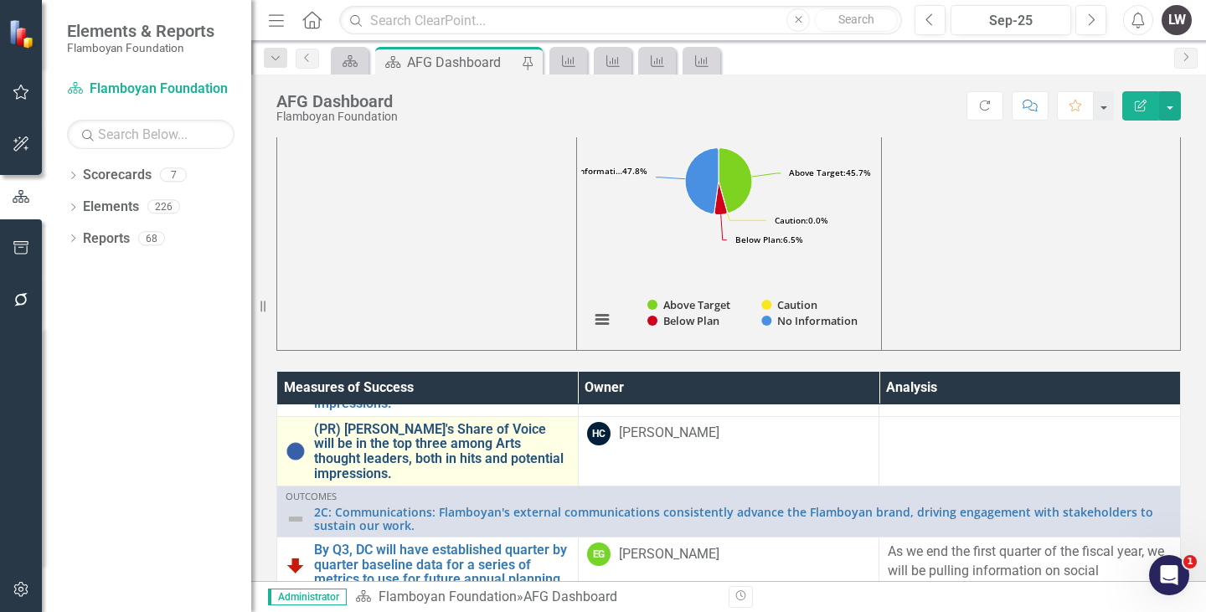
click at [453, 481] on link "(PR) [PERSON_NAME]'s Share of Voice will be in the top three among Arts thought…" at bounding box center [442, 451] width 256 height 59
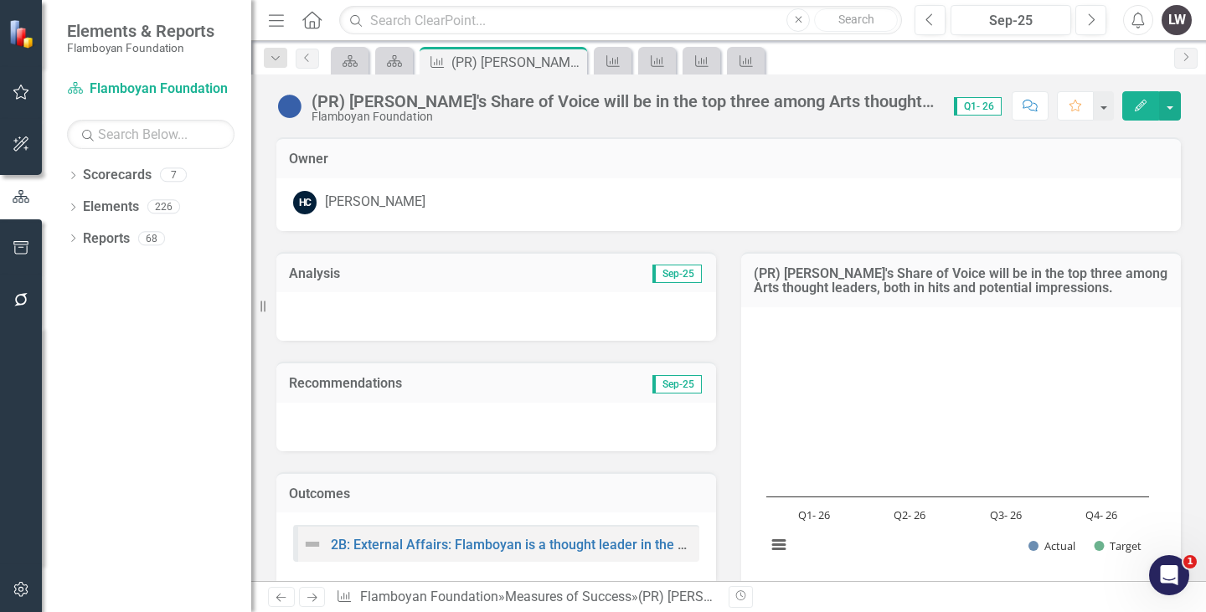
click at [452, 318] on div at bounding box center [496, 316] width 440 height 49
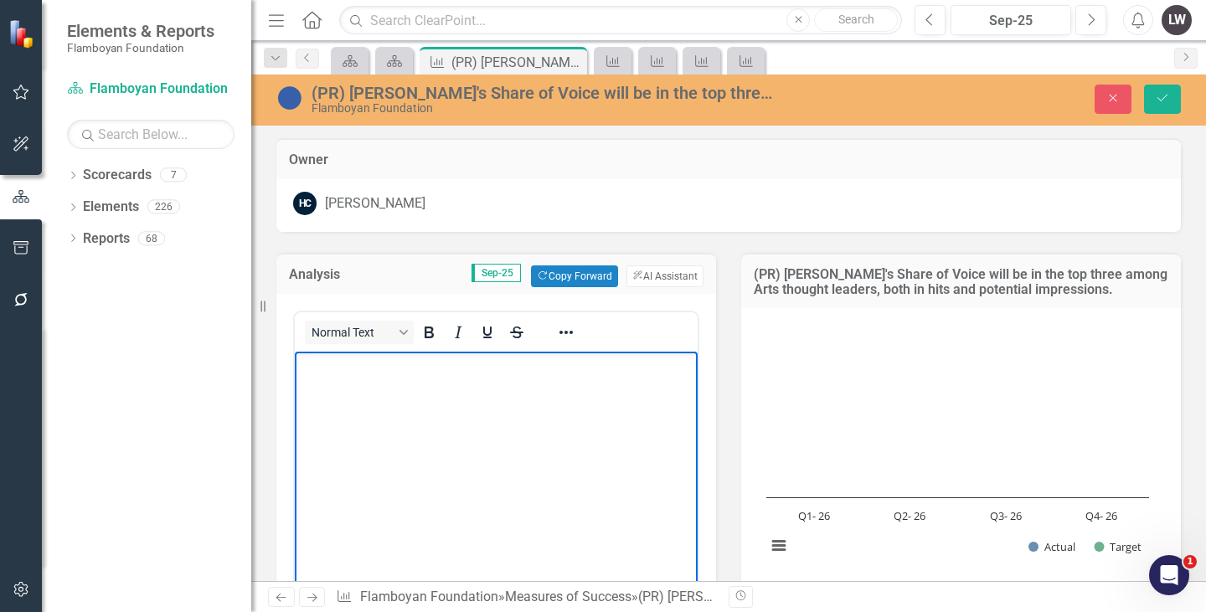
click at [363, 431] on body "Rich Text Area. Press ALT-0 for help." at bounding box center [496, 477] width 403 height 251
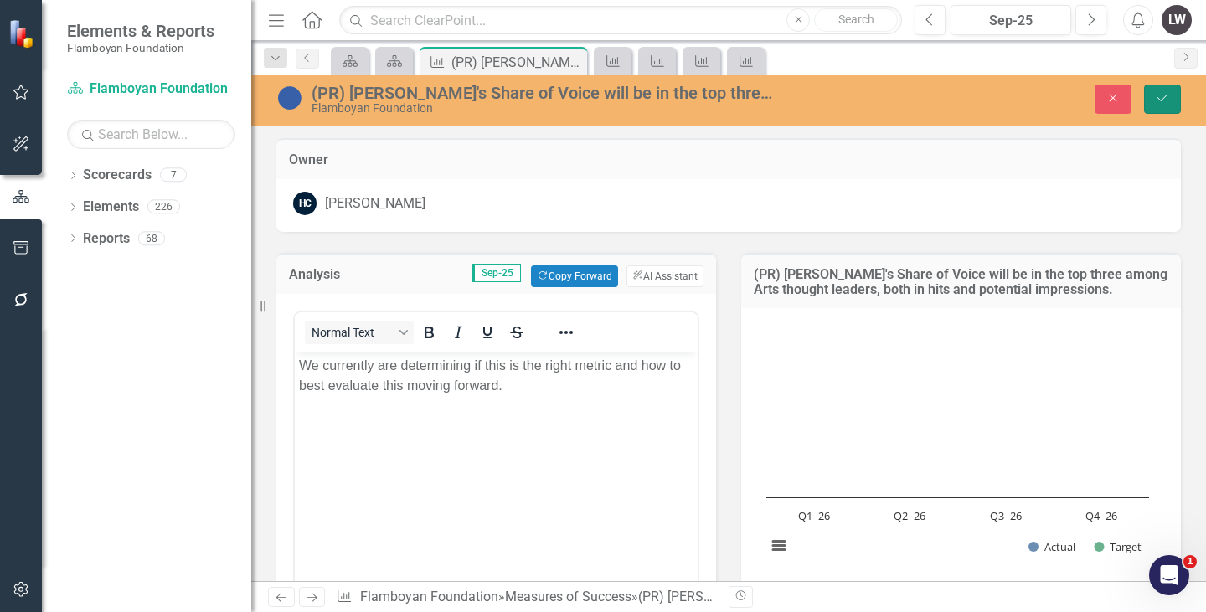
click at [1162, 96] on icon "Save" at bounding box center [1162, 98] width 15 height 12
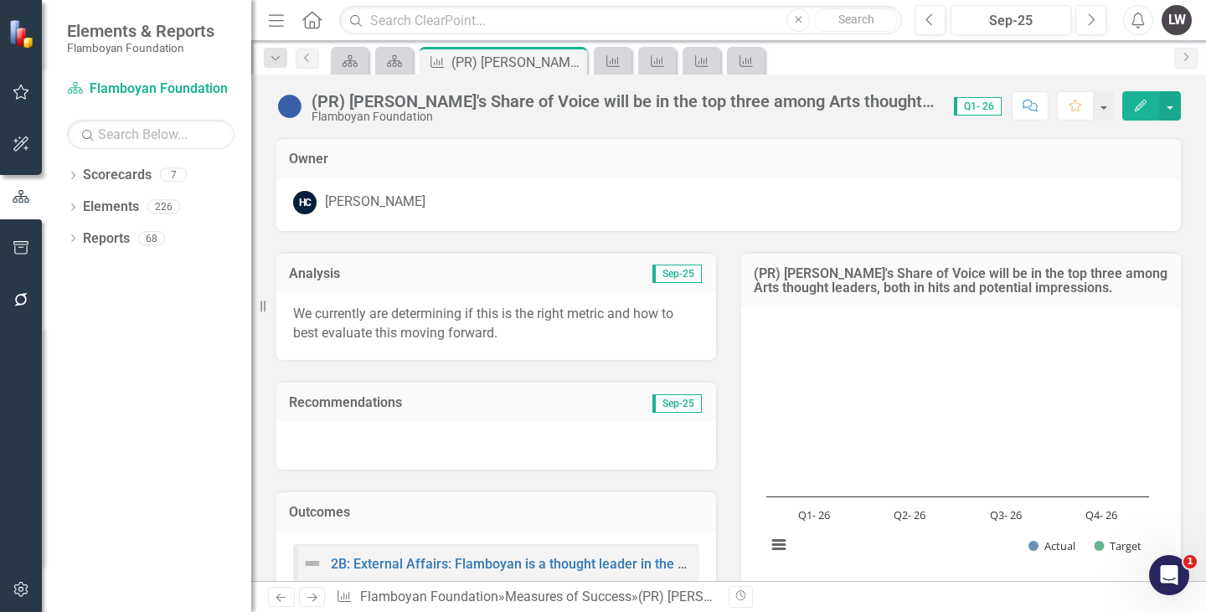
scroll to position [418, 0]
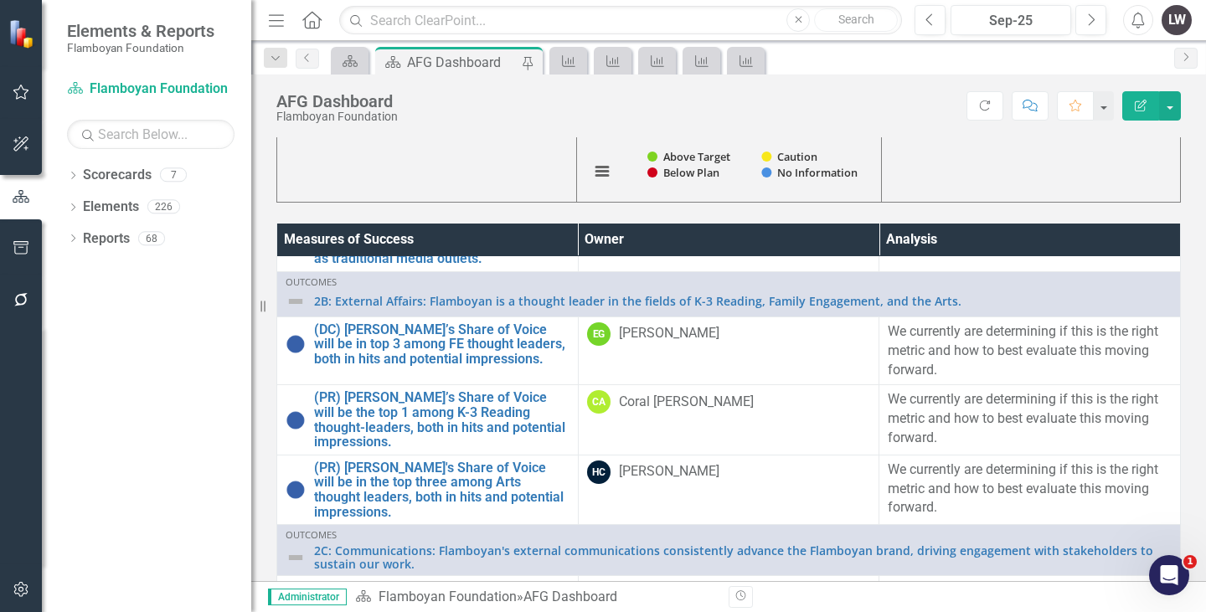
scroll to position [1826, 0]
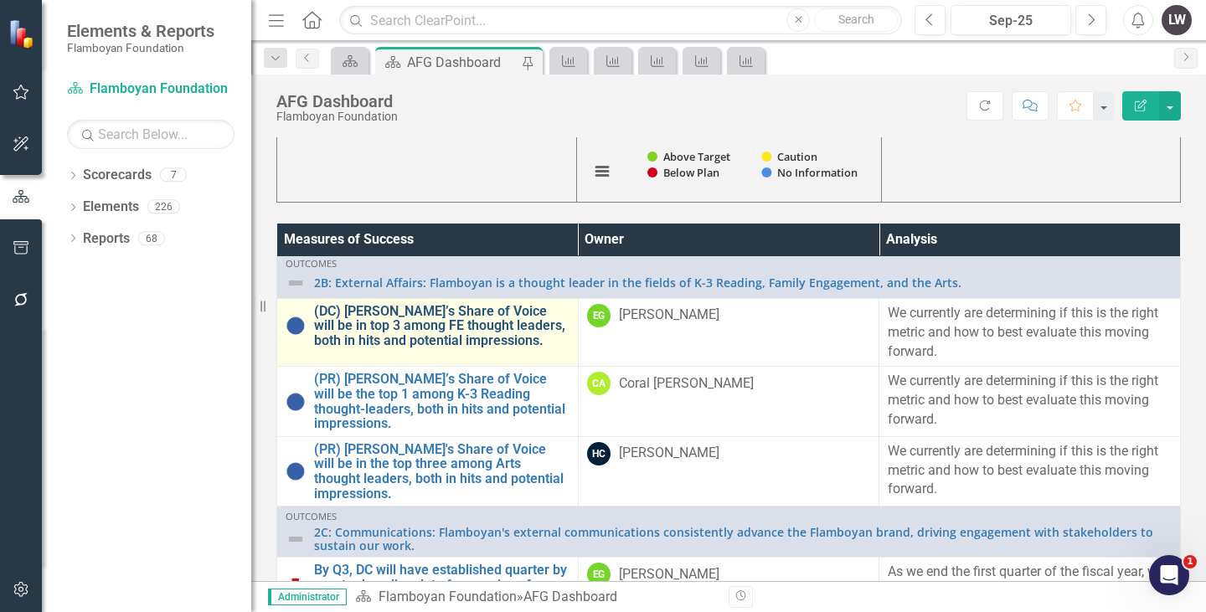
click at [495, 349] on link "(DC) [PERSON_NAME]’s Share of Voice will be in top 3 among FE thought leaders, …" at bounding box center [442, 326] width 256 height 44
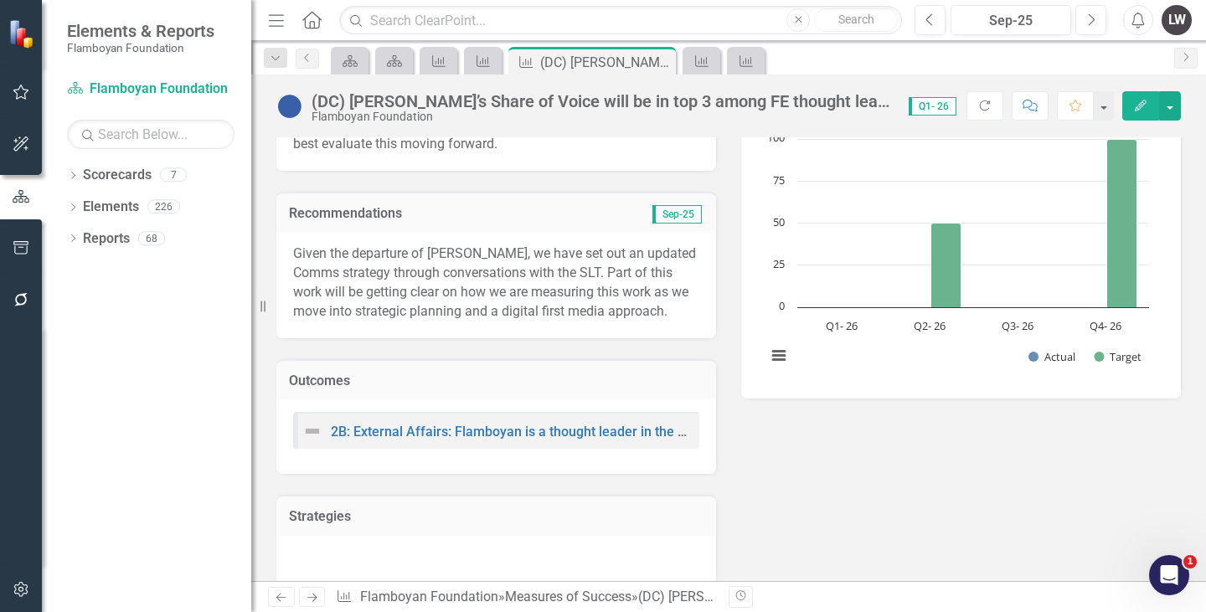
scroll to position [188, 0]
click at [512, 287] on p "Given the departure of [PERSON_NAME], we have set out an updated Comms strategy…" at bounding box center [496, 284] width 406 height 76
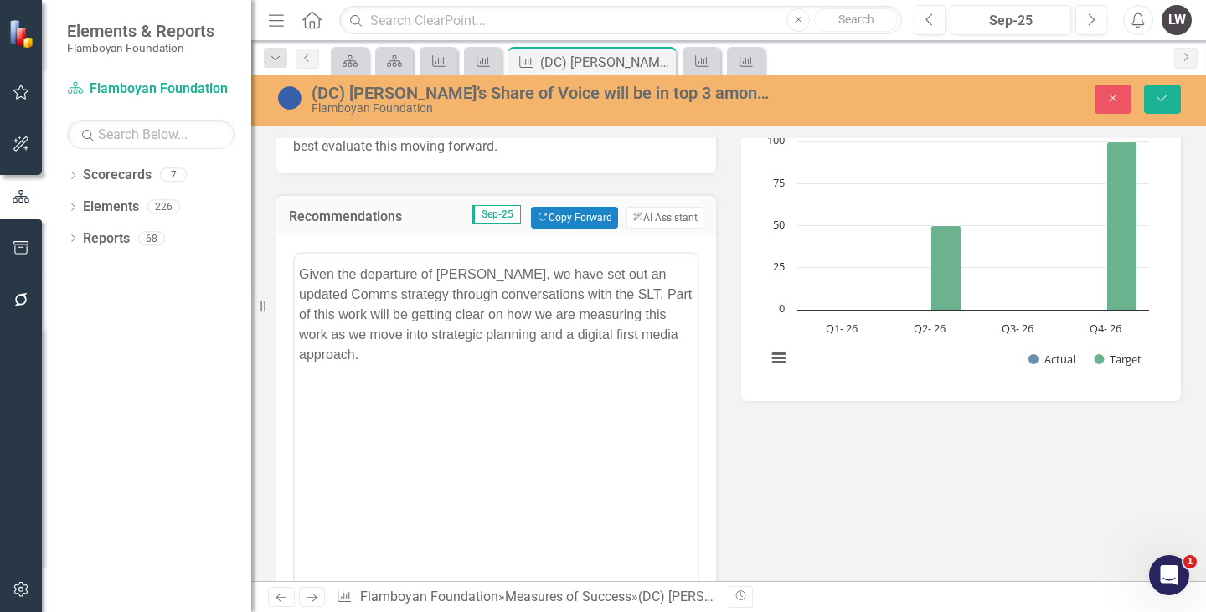
scroll to position [0, 0]
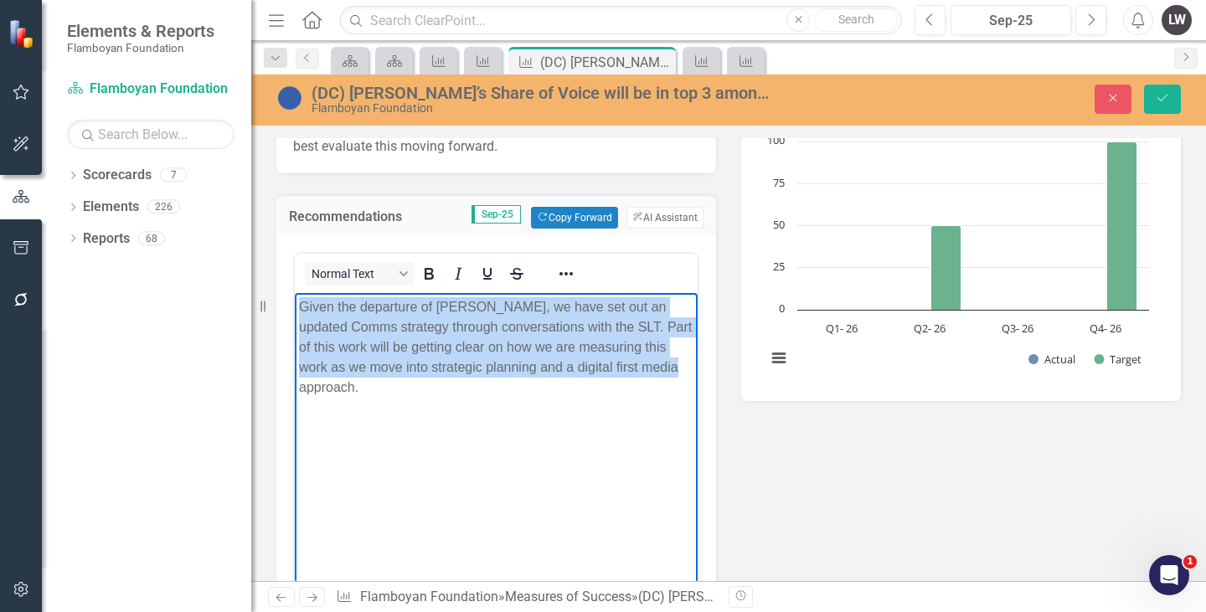
drag, startPoint x: 643, startPoint y: 370, endPoint x: 570, endPoint y: 594, distance: 235.5
click at [295, 301] on html "Given the departure of [PERSON_NAME], we have set out an updated Comms strategy…" at bounding box center [496, 418] width 403 height 251
copy p "Given the departure of [PERSON_NAME], we have set out an updated Comms strategy…"
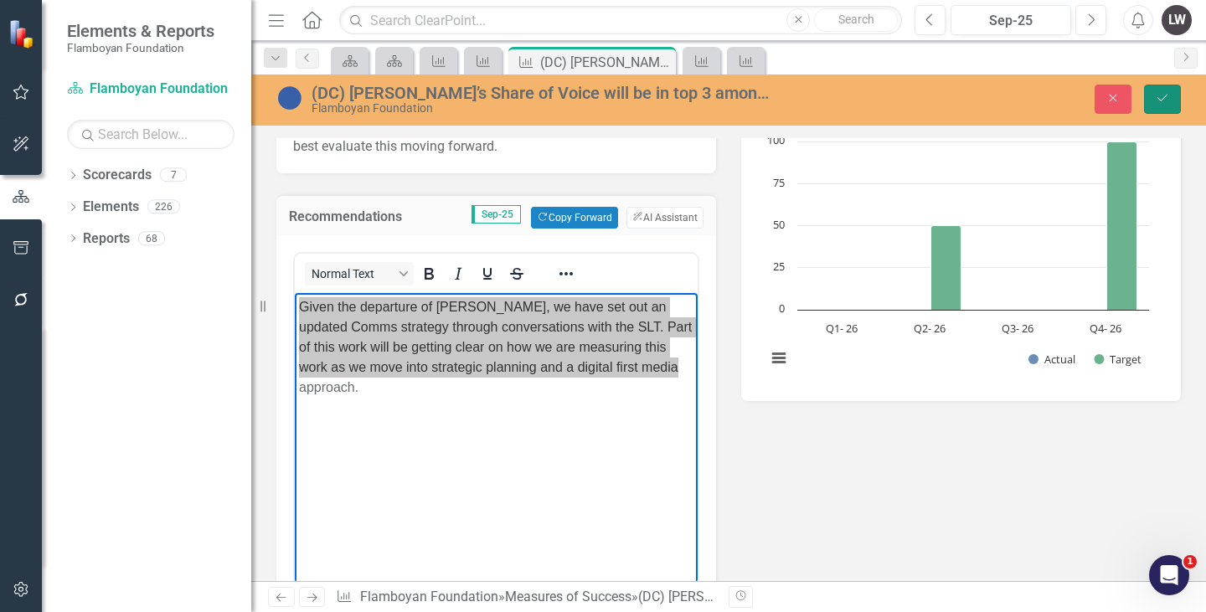
click at [1165, 95] on icon "Save" at bounding box center [1162, 98] width 15 height 12
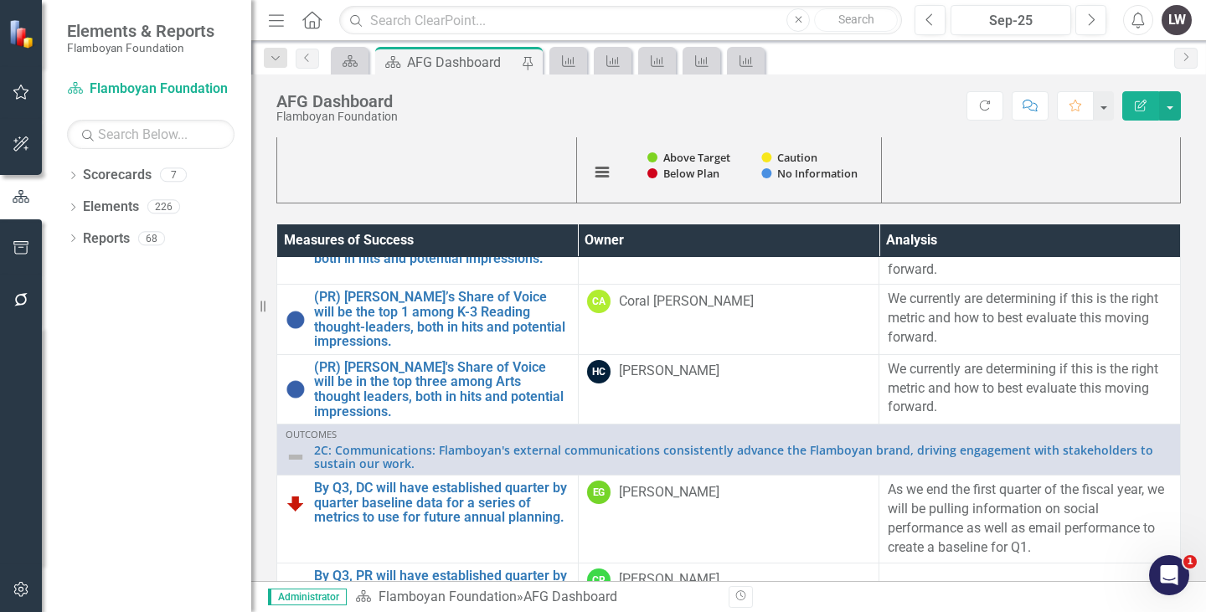
scroll to position [1905, 0]
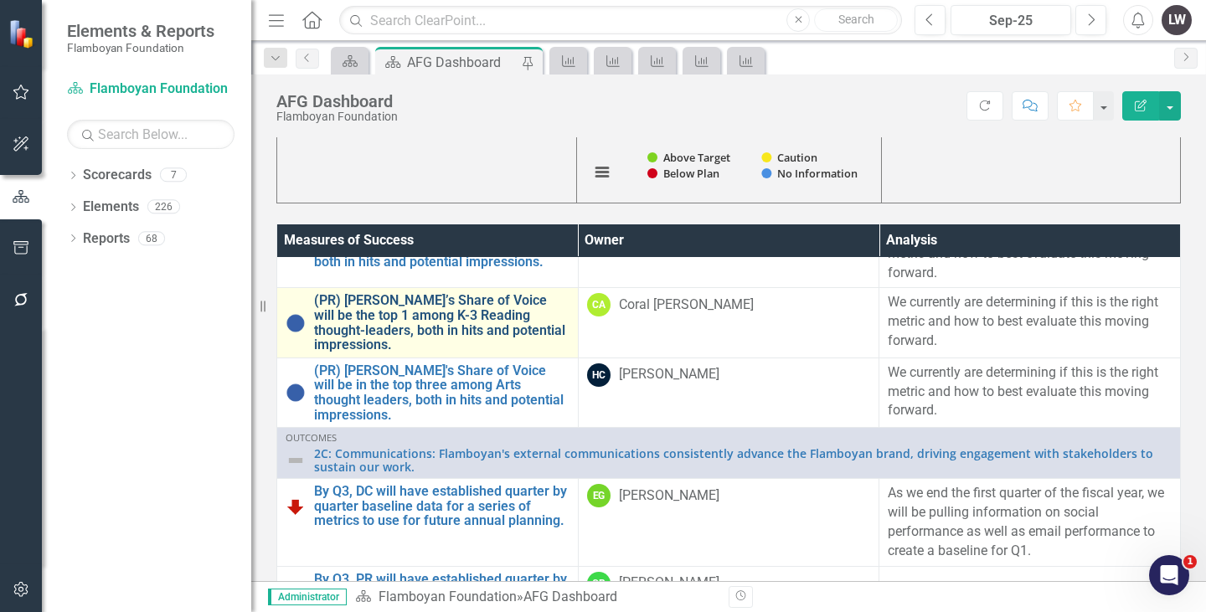
click at [478, 352] on link "(PR) [PERSON_NAME]’s Share of Voice will be the top 1 among K-3 Reading thought…" at bounding box center [442, 322] width 256 height 59
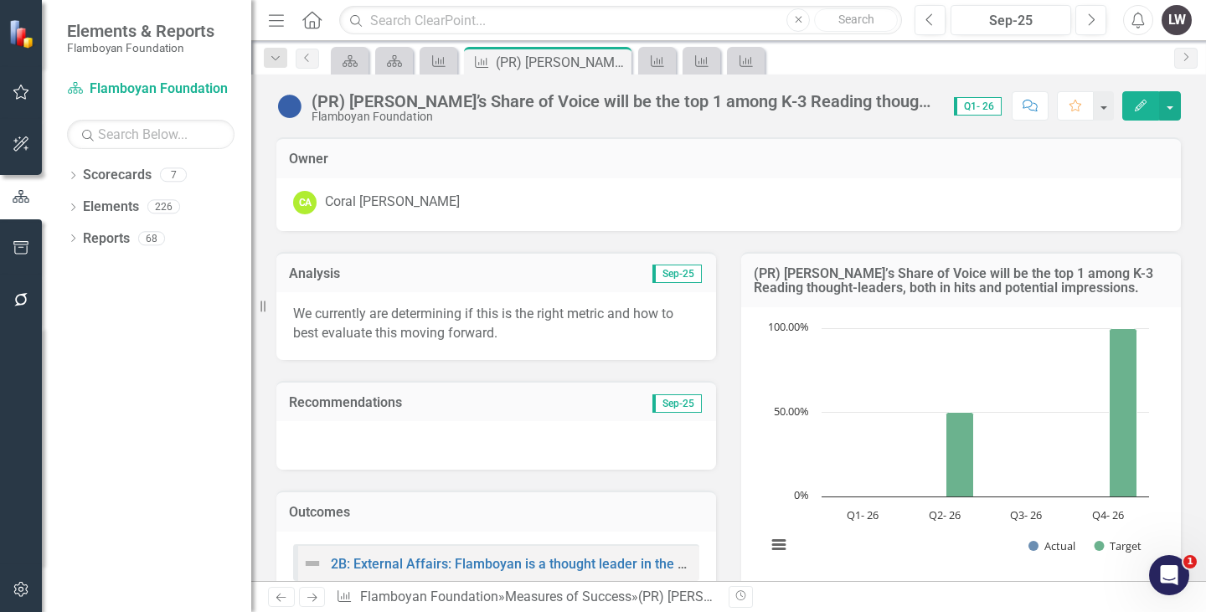
click at [377, 440] on div at bounding box center [496, 445] width 440 height 49
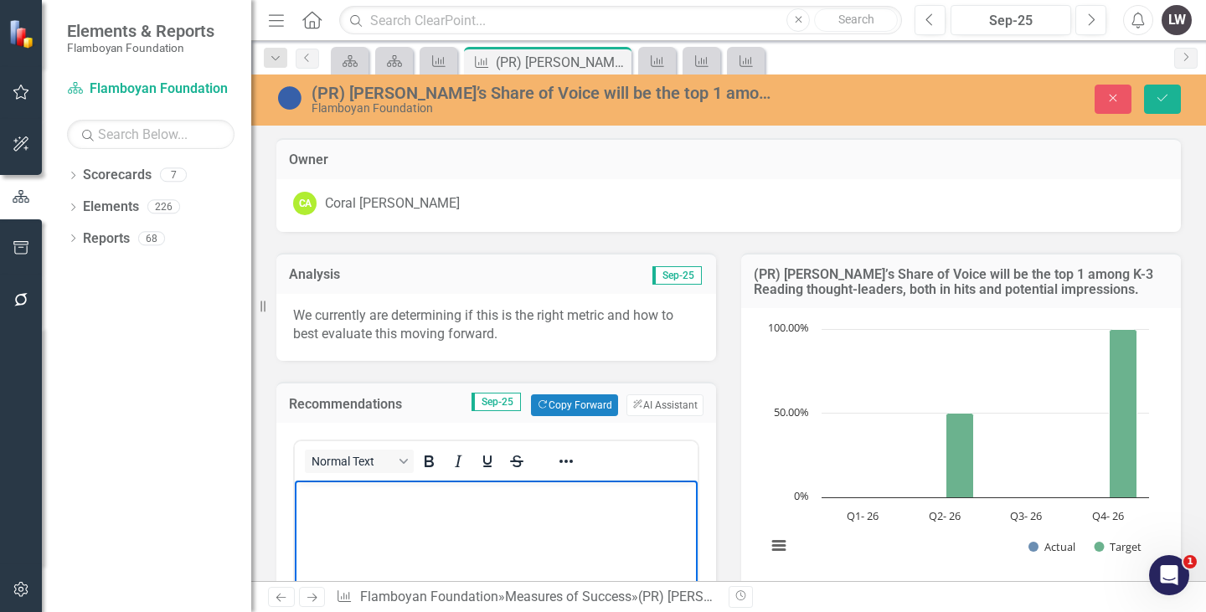
click at [331, 512] on body "Rich Text Area. Press ALT-0 for help." at bounding box center [496, 606] width 403 height 251
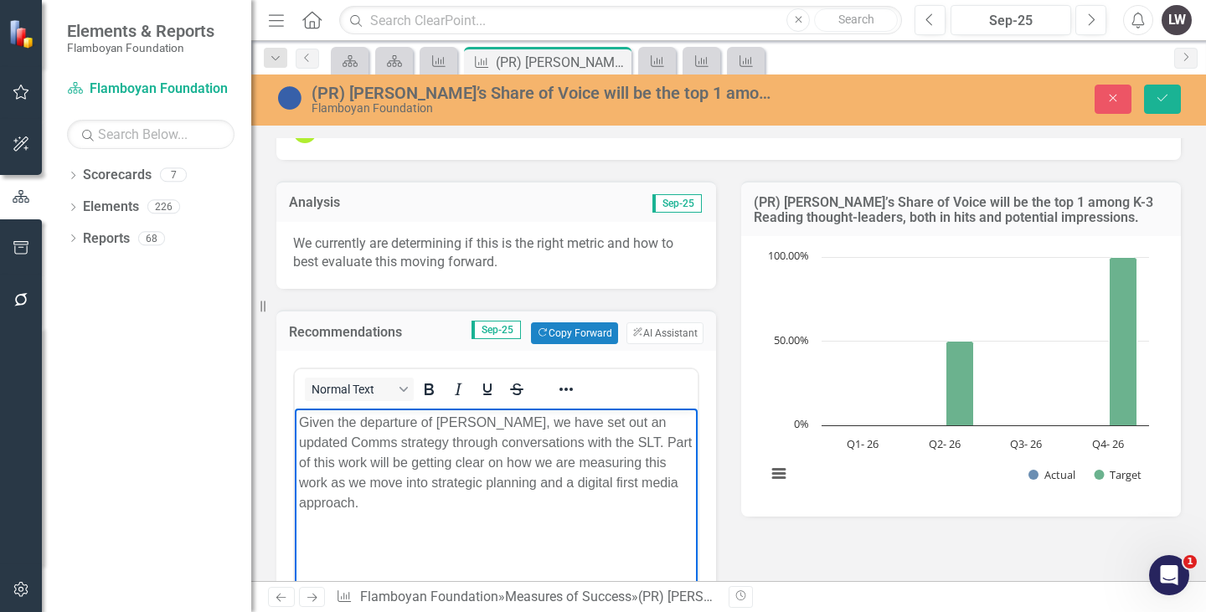
scroll to position [75, 0]
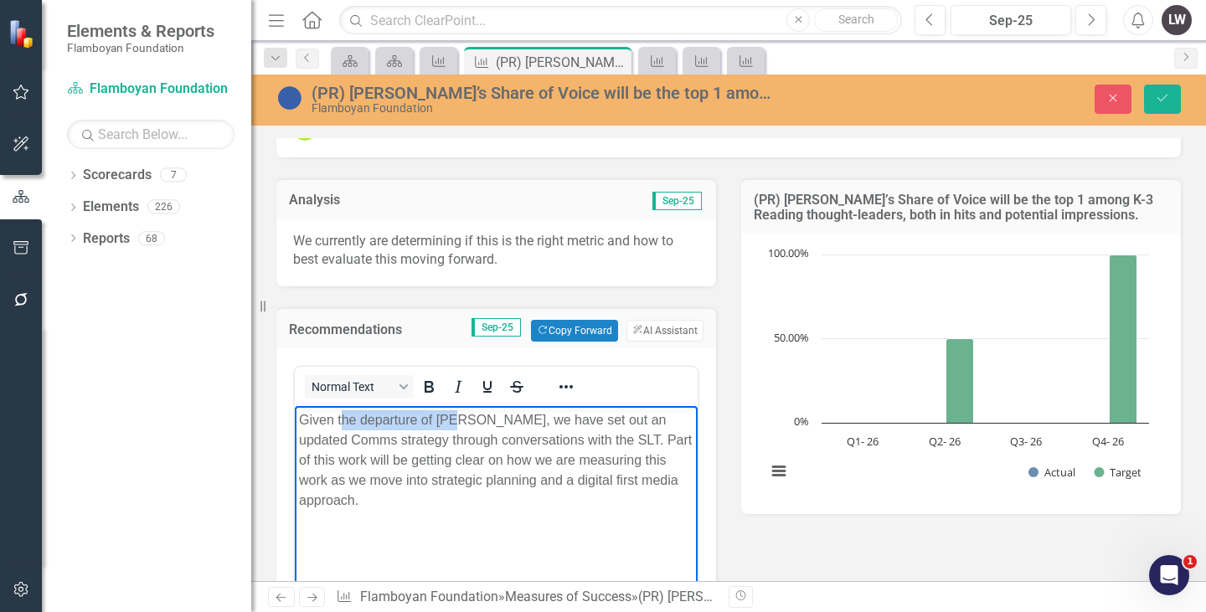
drag, startPoint x: 459, startPoint y: 418, endPoint x: 340, endPoint y: 413, distance: 119.1
click at [340, 413] on p "Given the departure of [PERSON_NAME], we have set out an updated Comms strategy…" at bounding box center [496, 461] width 395 height 101
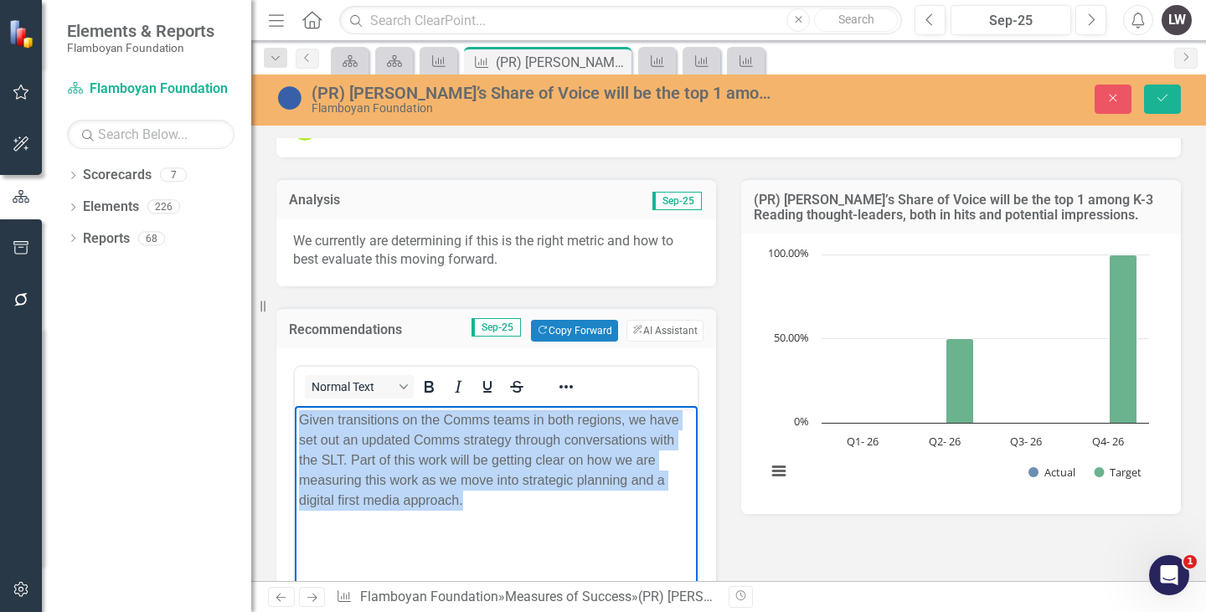
drag, startPoint x: 471, startPoint y: 500, endPoint x: 285, endPoint y: 421, distance: 202.3
click at [295, 421] on html "Given transitions on the Comms teams in both regions, we have set out an update…" at bounding box center [496, 531] width 403 height 251
copy p "Given transitions on the Comms teams in both regions, we have set out an update…"
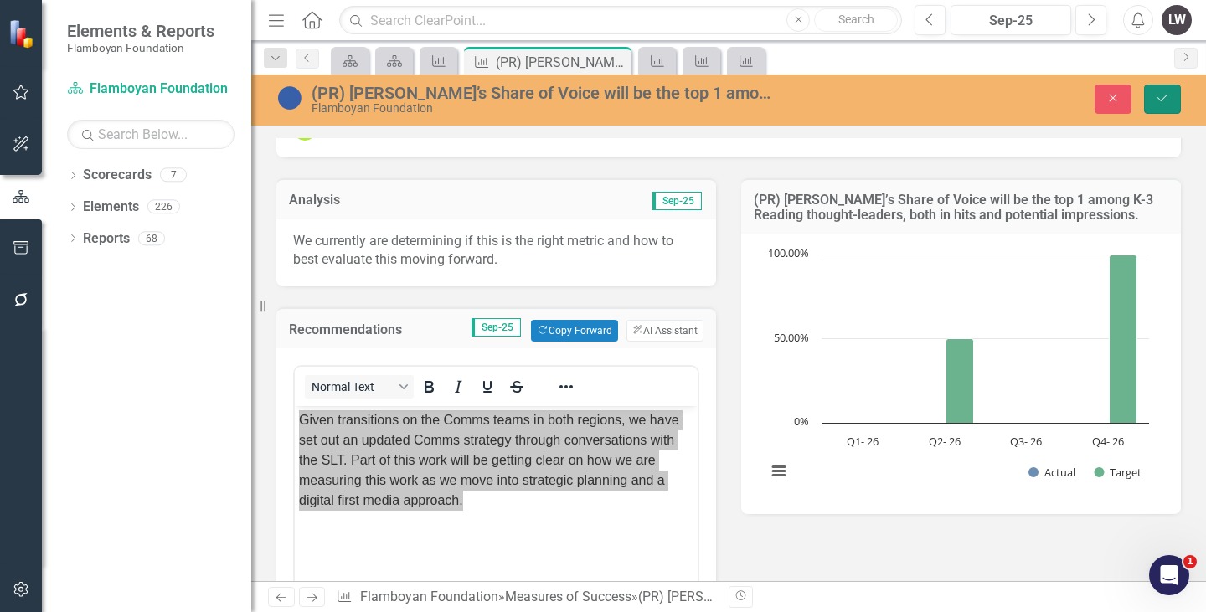
click at [1152, 94] on button "Save" at bounding box center [1162, 99] width 37 height 29
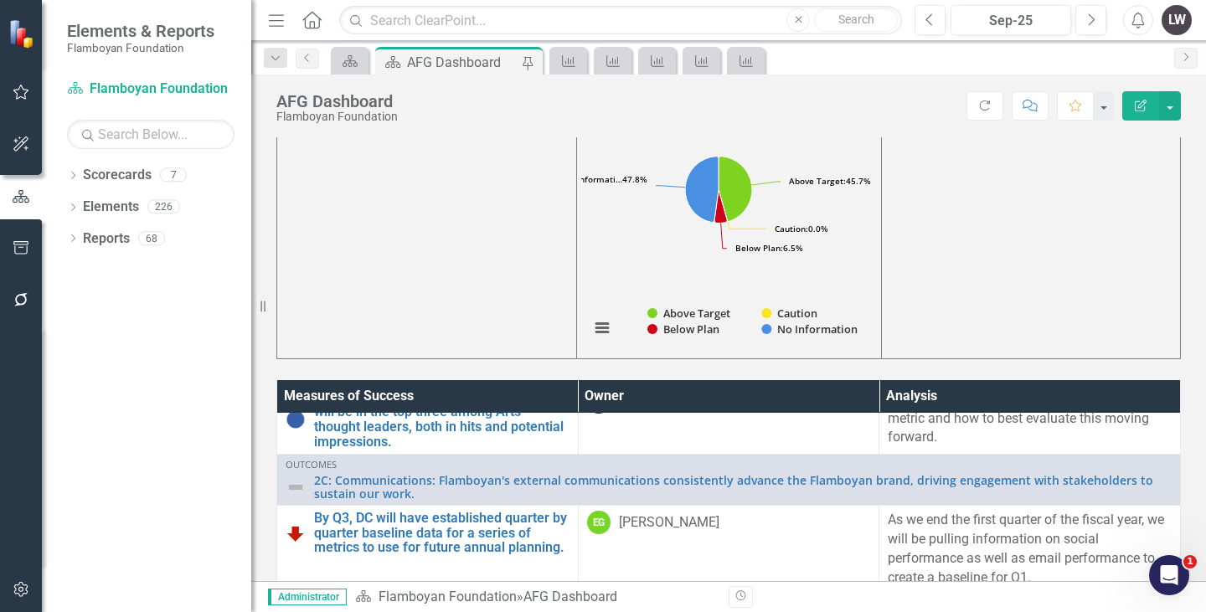
scroll to position [1952, 0]
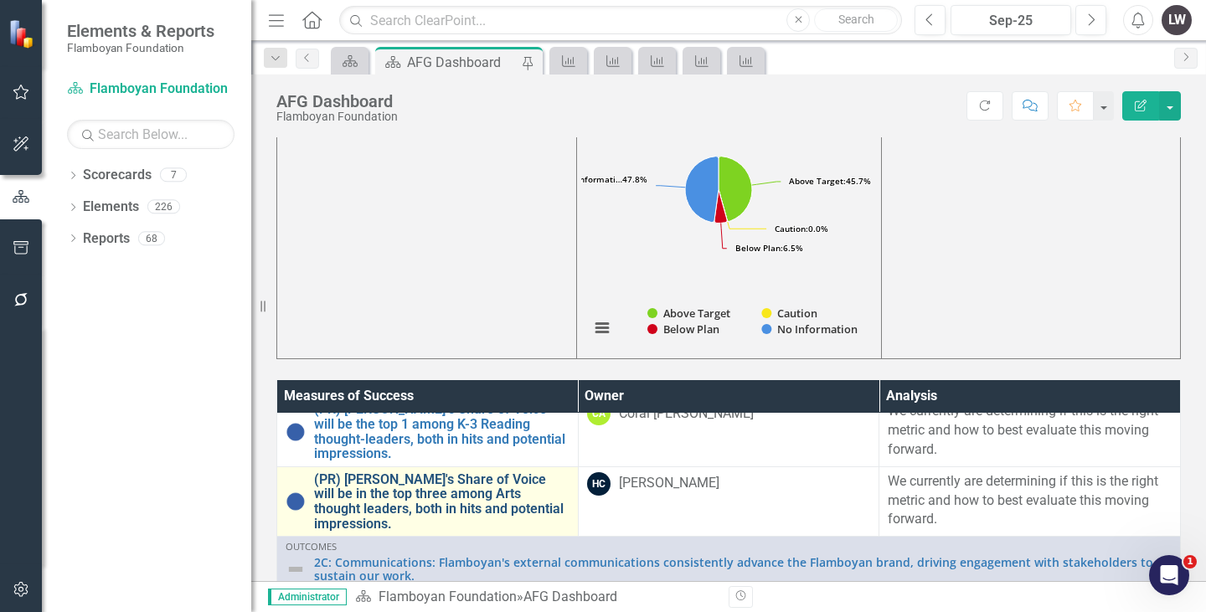
click at [497, 531] on link "(PR) [PERSON_NAME]'s Share of Voice will be in the top three among Arts thought…" at bounding box center [442, 502] width 256 height 59
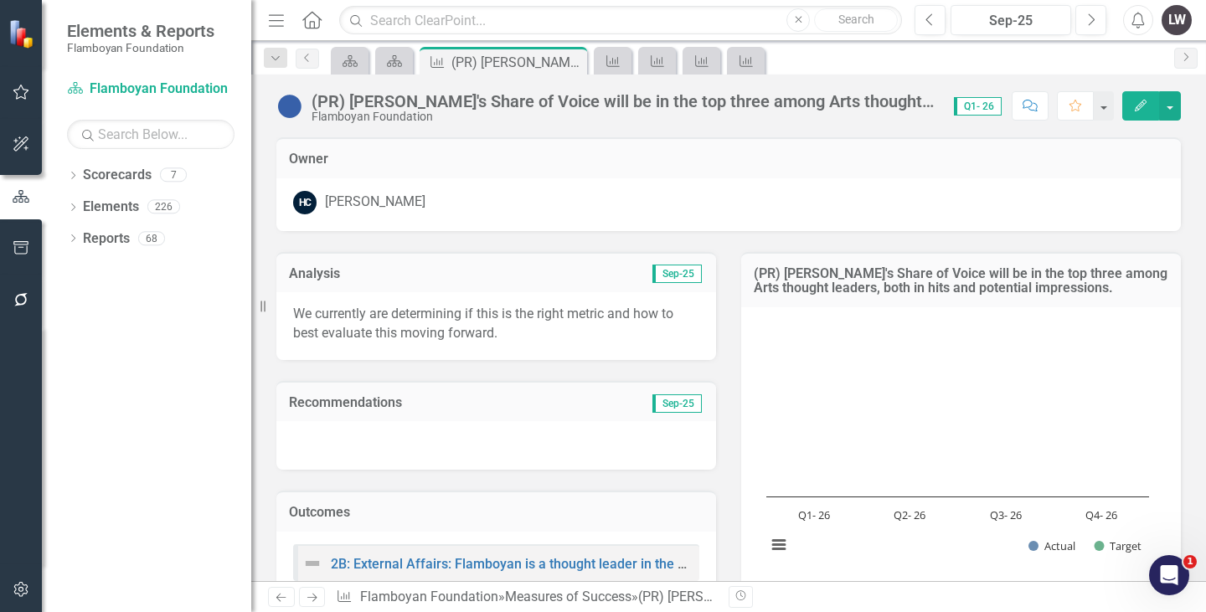
click at [395, 434] on div at bounding box center [496, 445] width 440 height 49
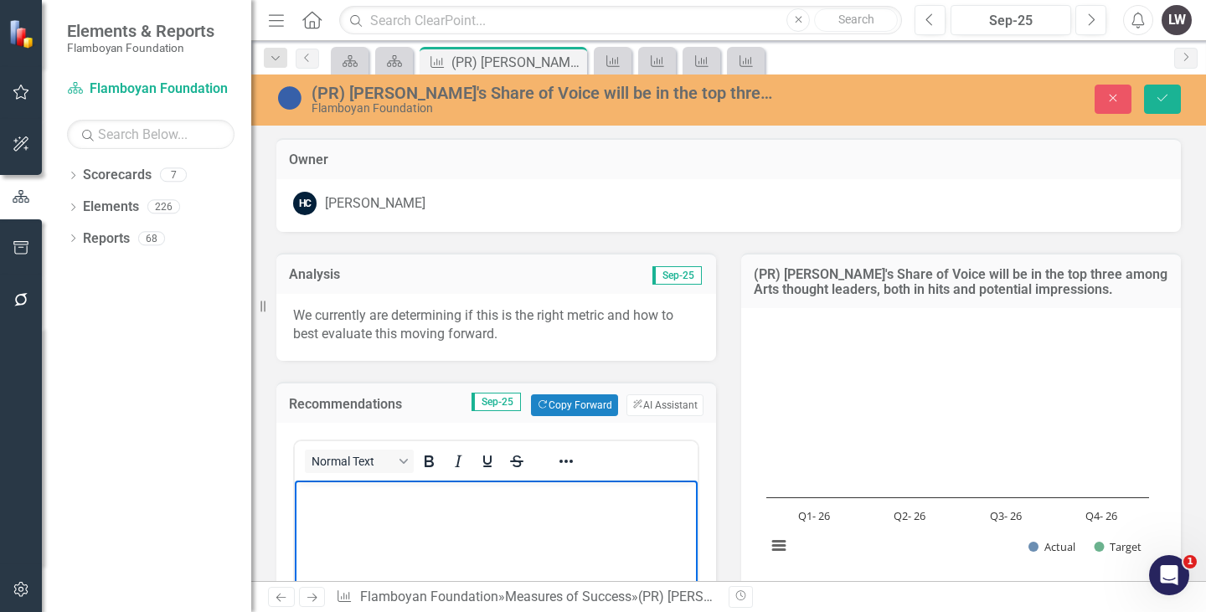
click at [351, 509] on body "Rich Text Area. Press ALT-0 for help." at bounding box center [496, 606] width 403 height 251
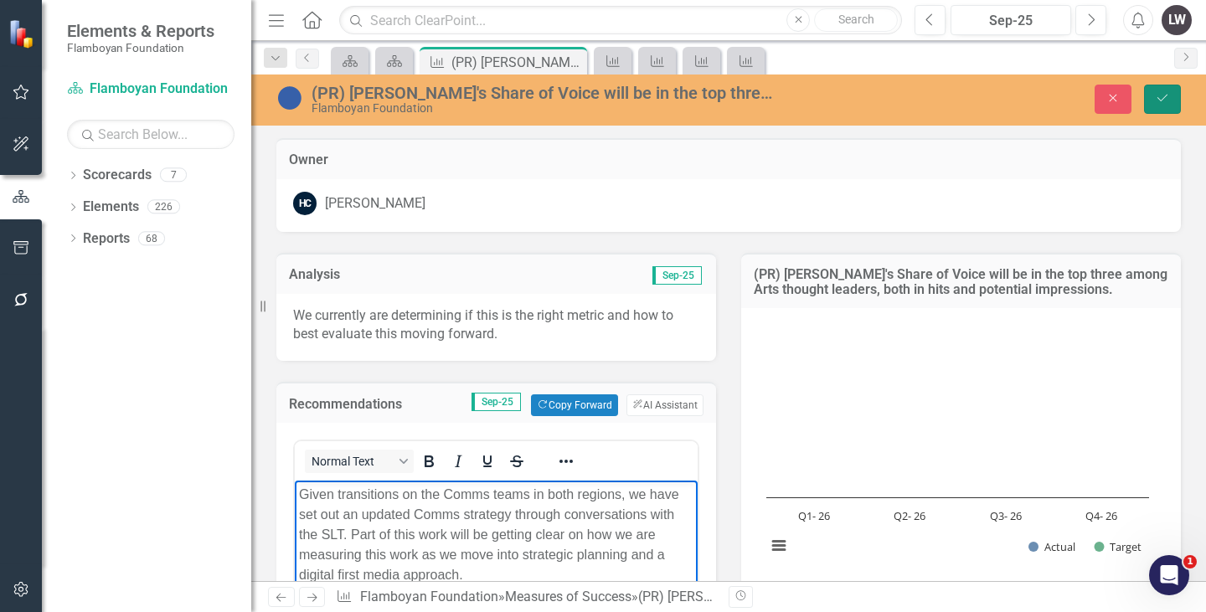
click at [1162, 96] on icon "Save" at bounding box center [1162, 98] width 15 height 12
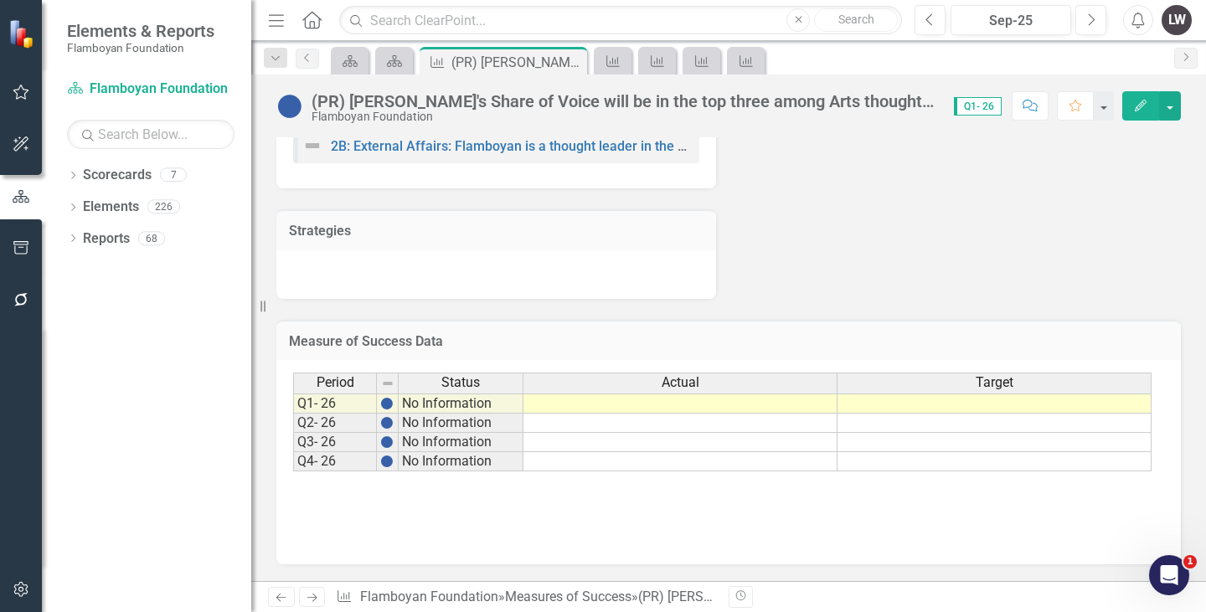
scroll to position [493, 0]
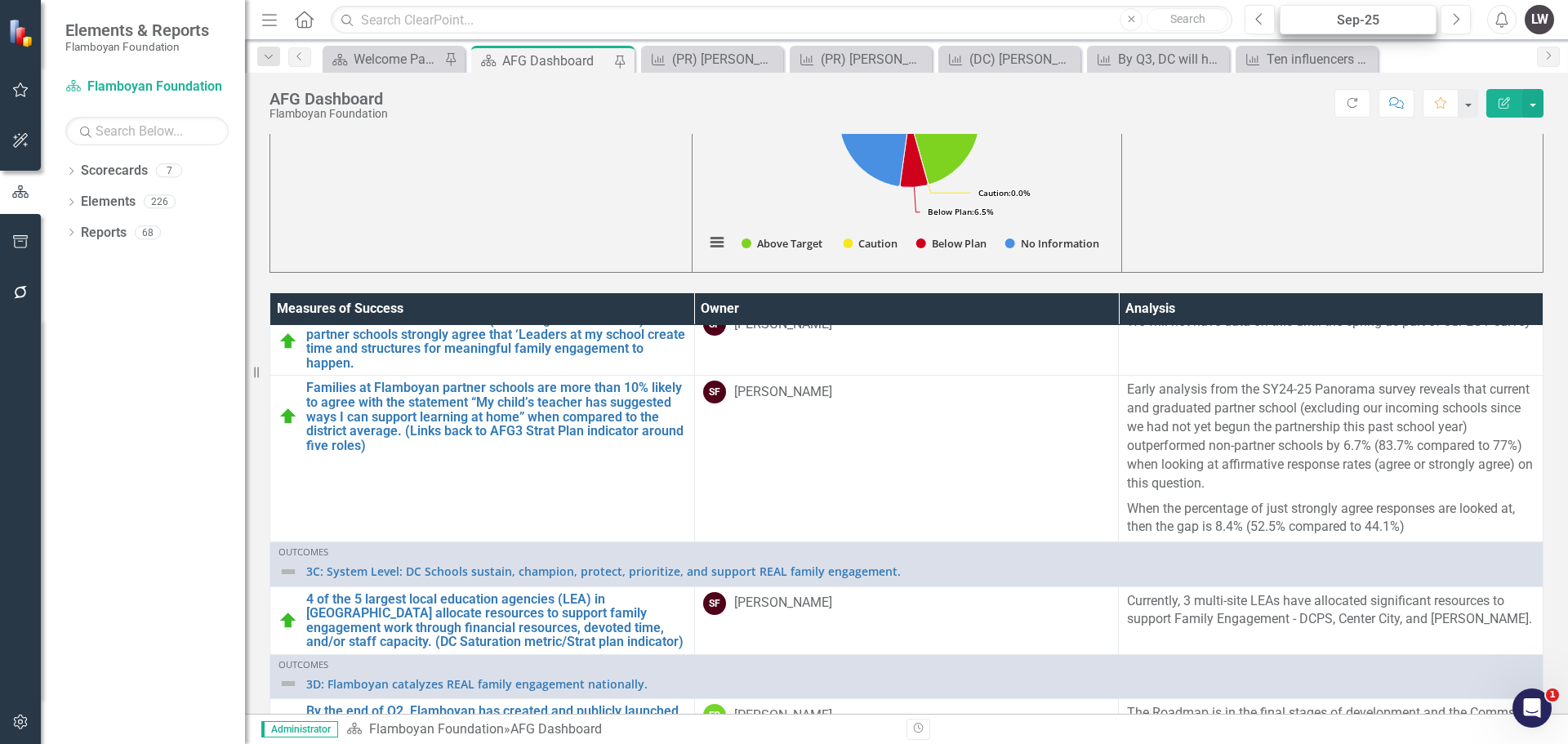
scroll to position [2342, 0]
